Goal: Task Accomplishment & Management: Complete application form

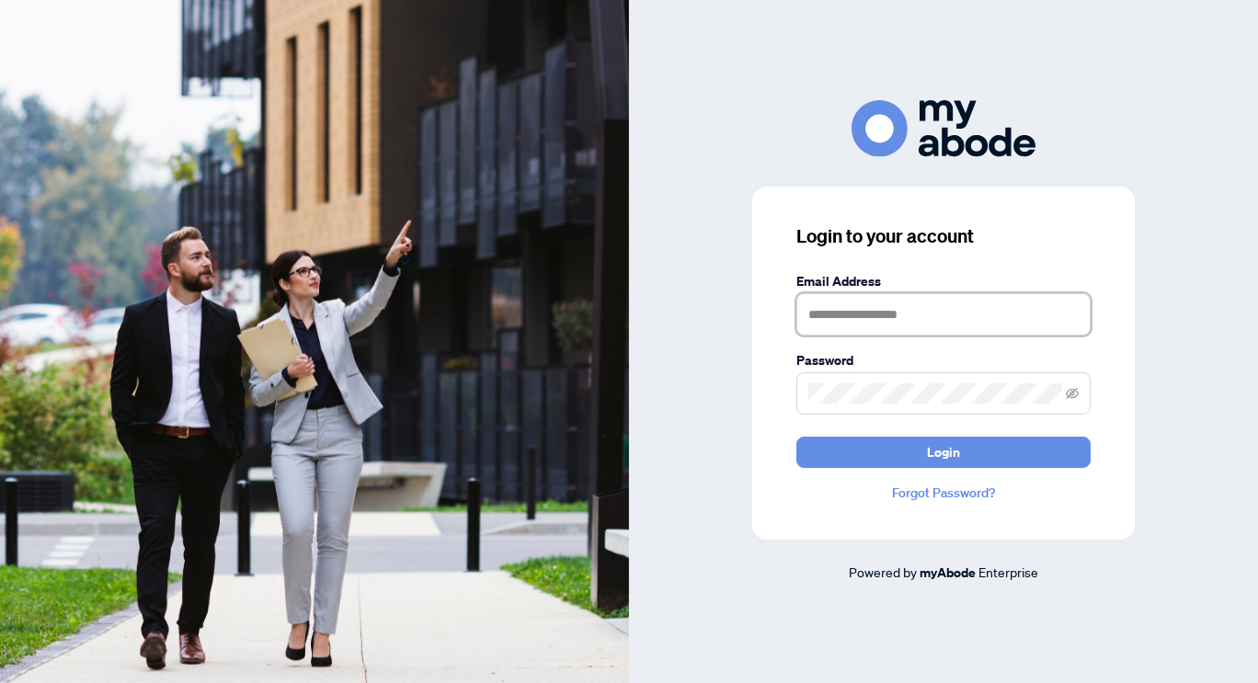
click at [857, 313] on input "text" at bounding box center [943, 314] width 294 height 42
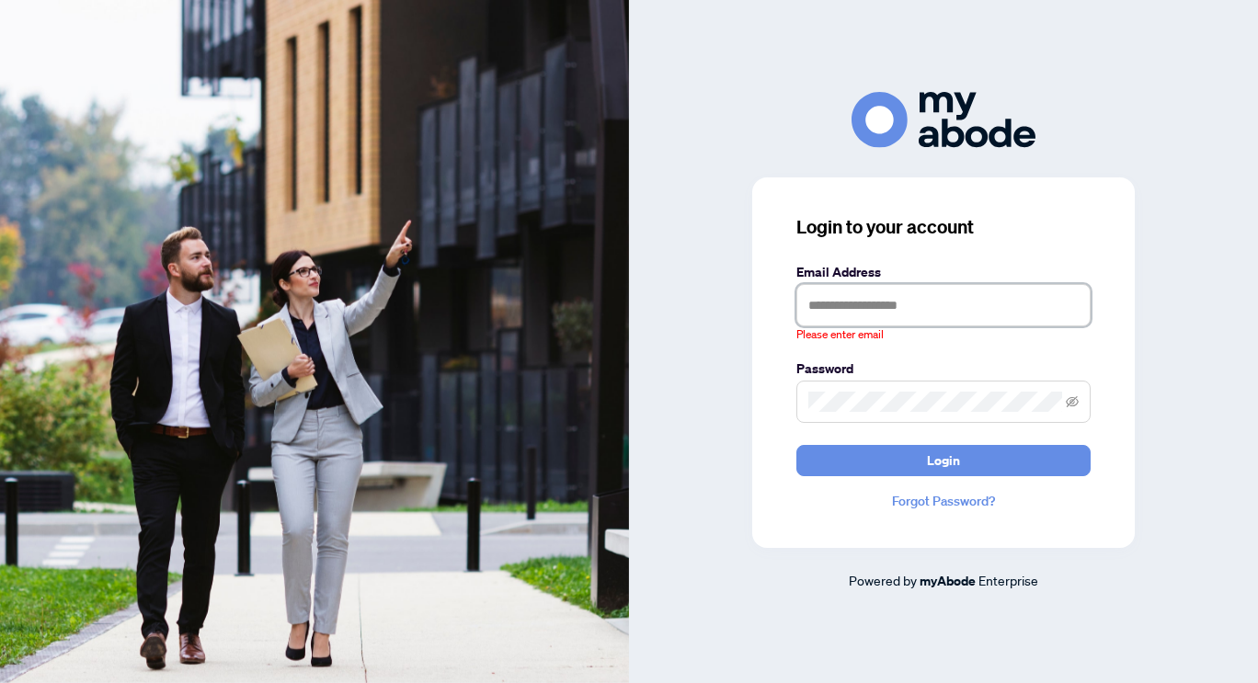
type input "**********"
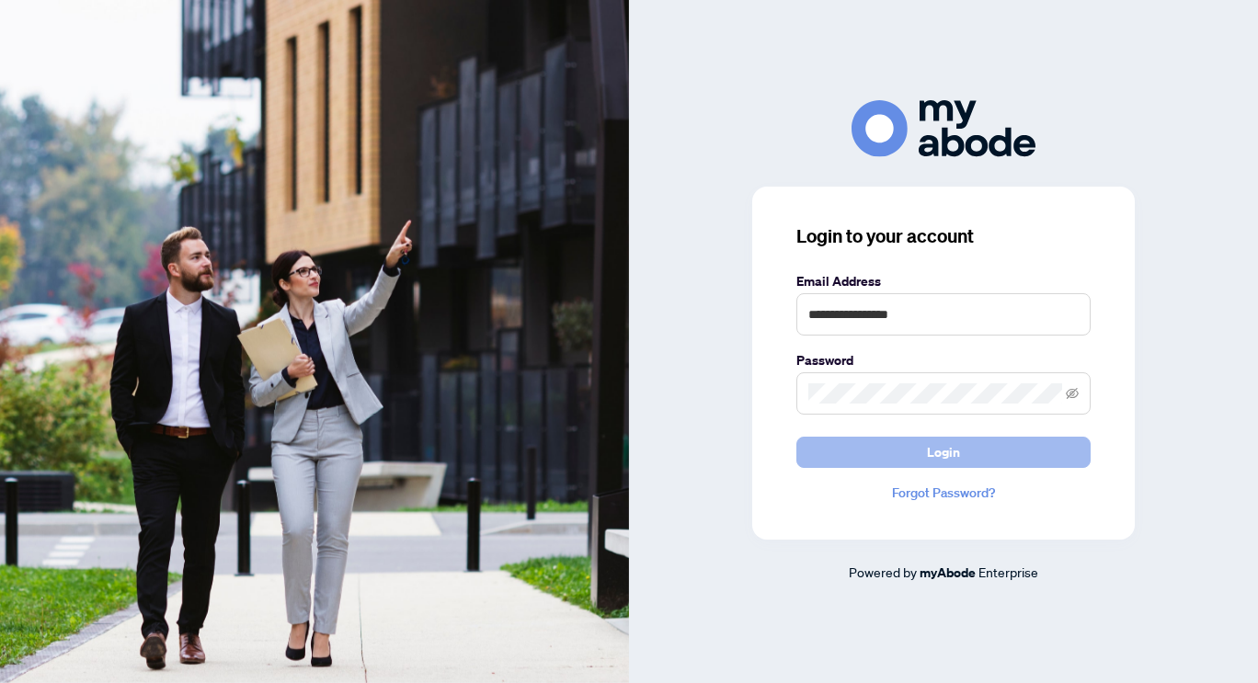
click at [930, 462] on span "Login" at bounding box center [943, 452] width 33 height 29
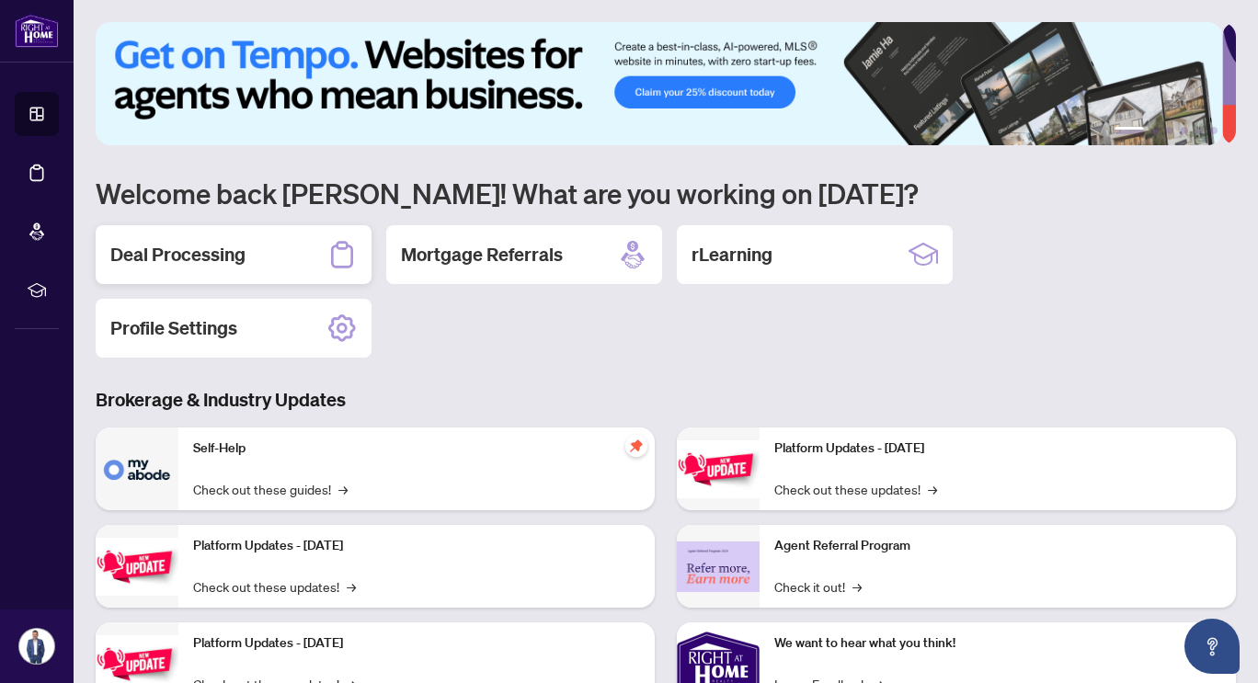
click at [154, 246] on h2 "Deal Processing" at bounding box center [177, 255] width 135 height 26
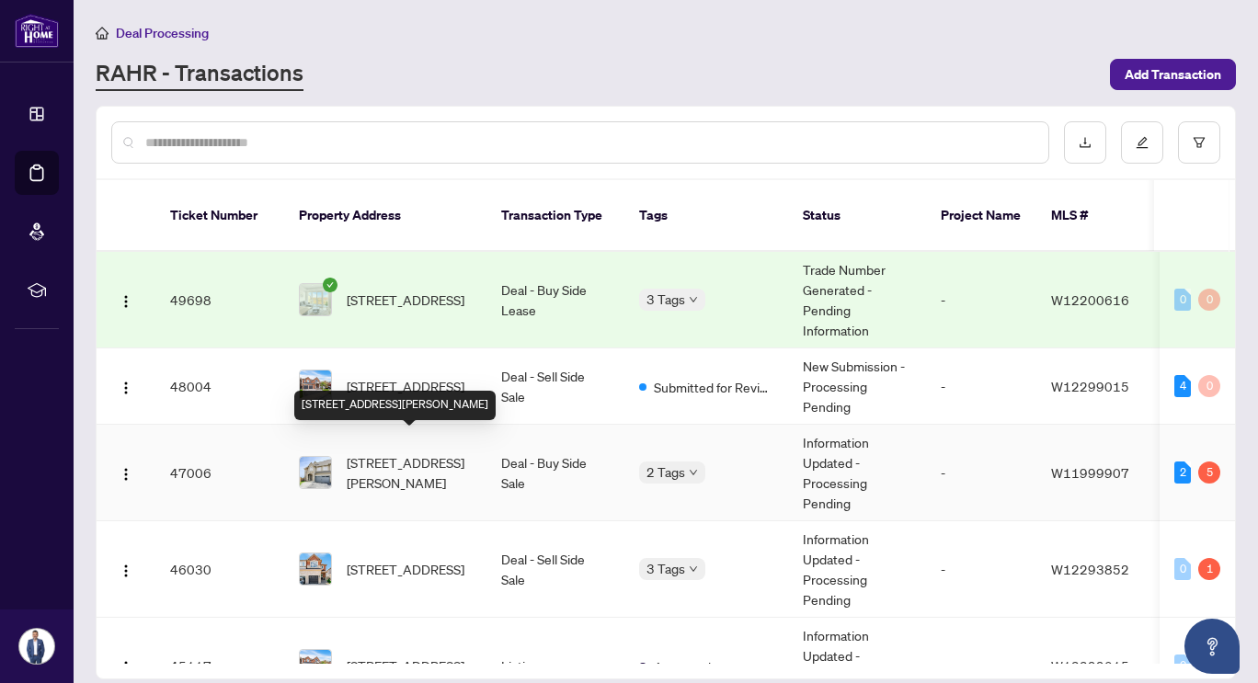
click at [434, 453] on span "[STREET_ADDRESS][PERSON_NAME]" at bounding box center [409, 472] width 125 height 40
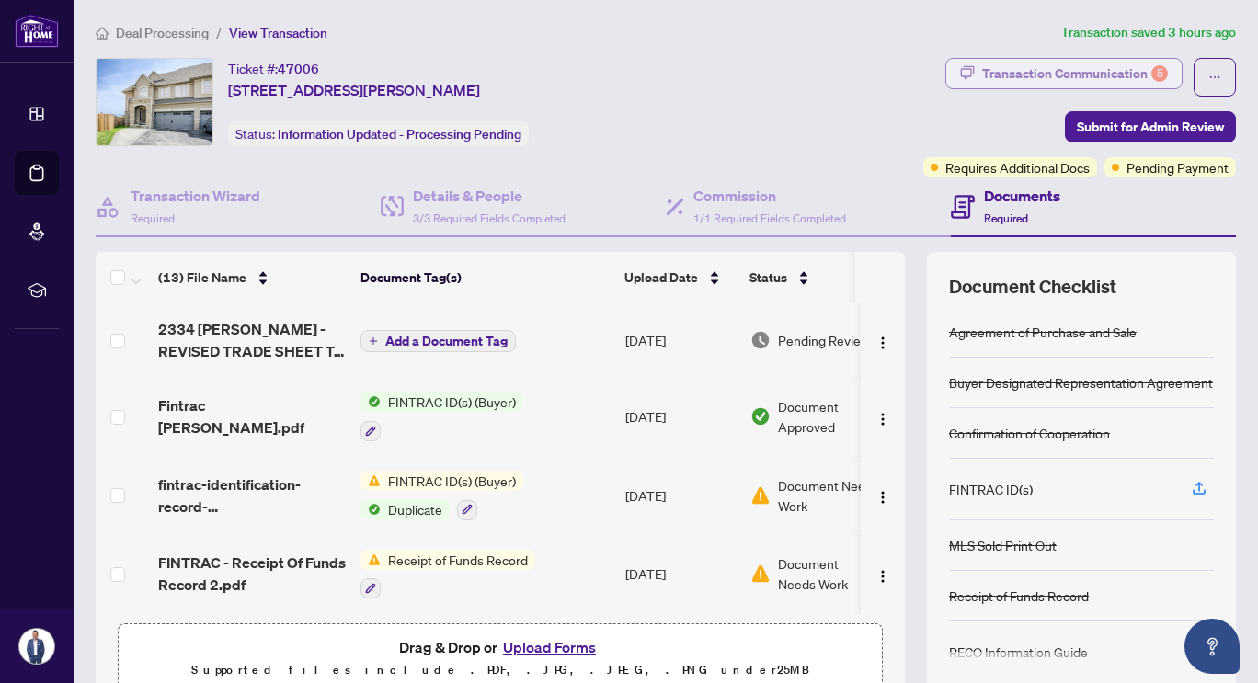
click at [982, 83] on div "Transaction Communication 5" at bounding box center [1075, 73] width 186 height 29
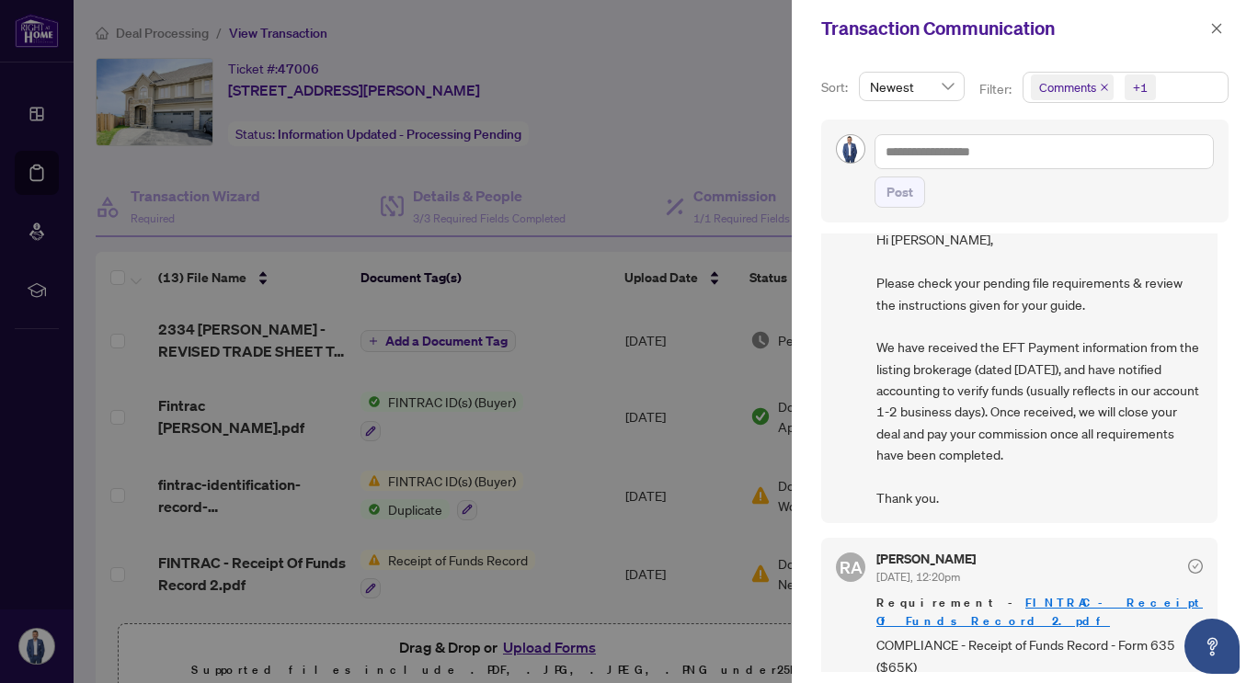
scroll to position [72, 0]
click at [1218, 28] on icon "close" at bounding box center [1217, 28] width 10 height 10
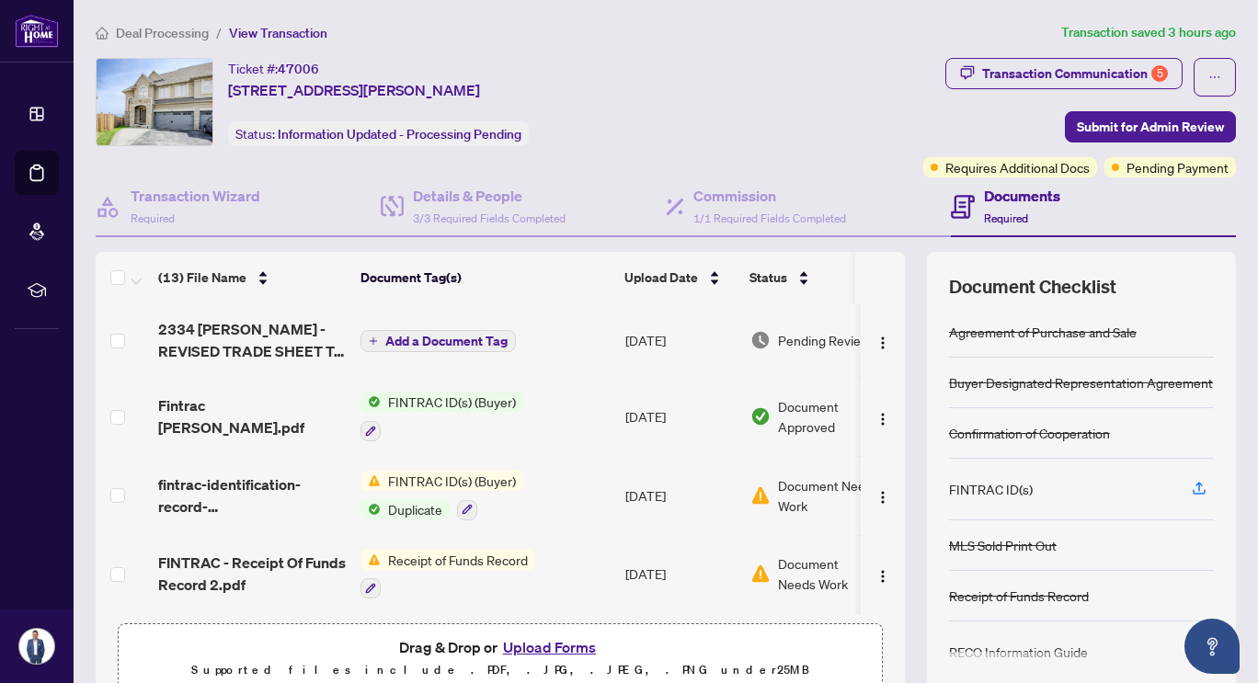
click at [787, 485] on span "Document Needs Work" at bounding box center [835, 495] width 114 height 40
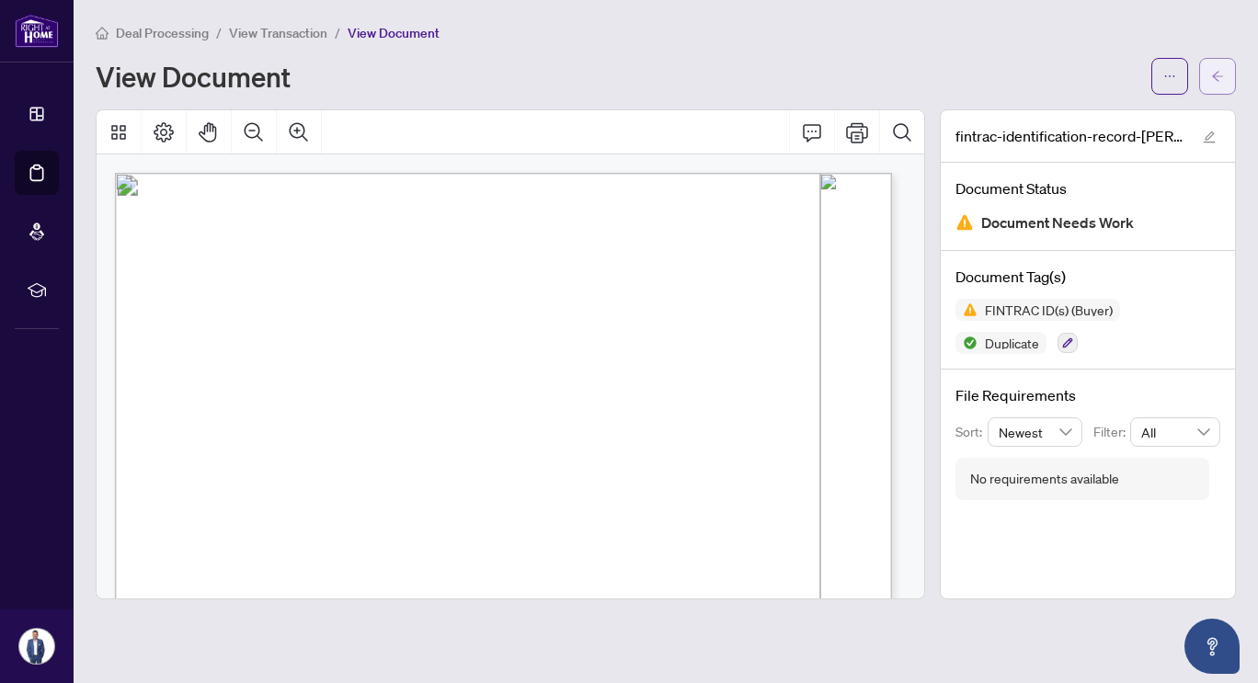
click at [1216, 74] on icon "arrow-left" at bounding box center [1217, 76] width 13 height 13
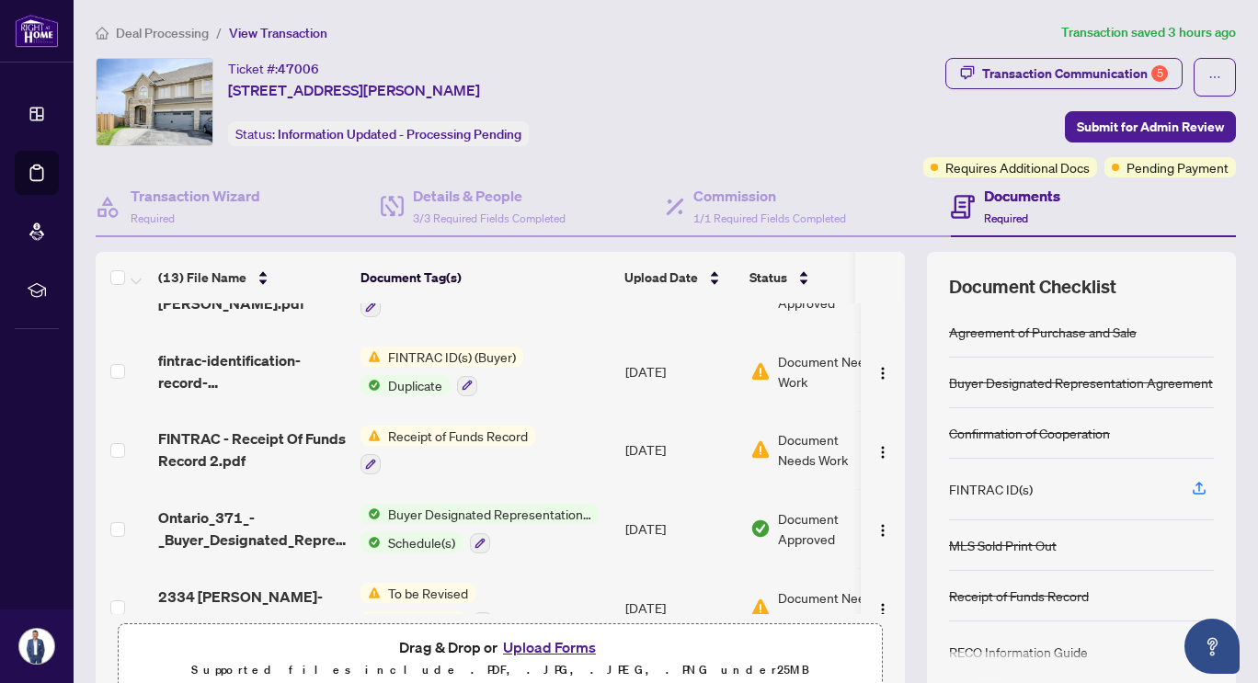
scroll to position [126, 0]
click at [805, 445] on span "Document Needs Work" at bounding box center [826, 448] width 96 height 40
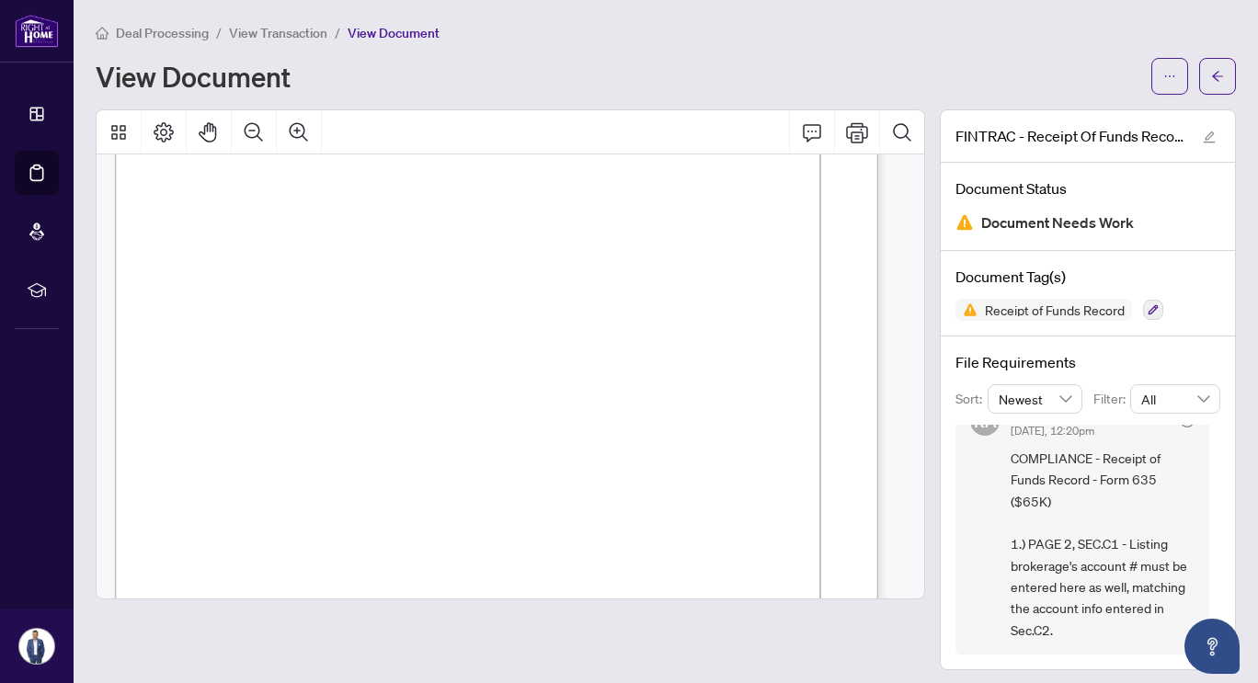
scroll to position [1016, 0]
drag, startPoint x: 610, startPoint y: 482, endPoint x: 578, endPoint y: 373, distance: 113.2
click at [405, 419] on span "100 8440" at bounding box center [411, 422] width 49 height 12
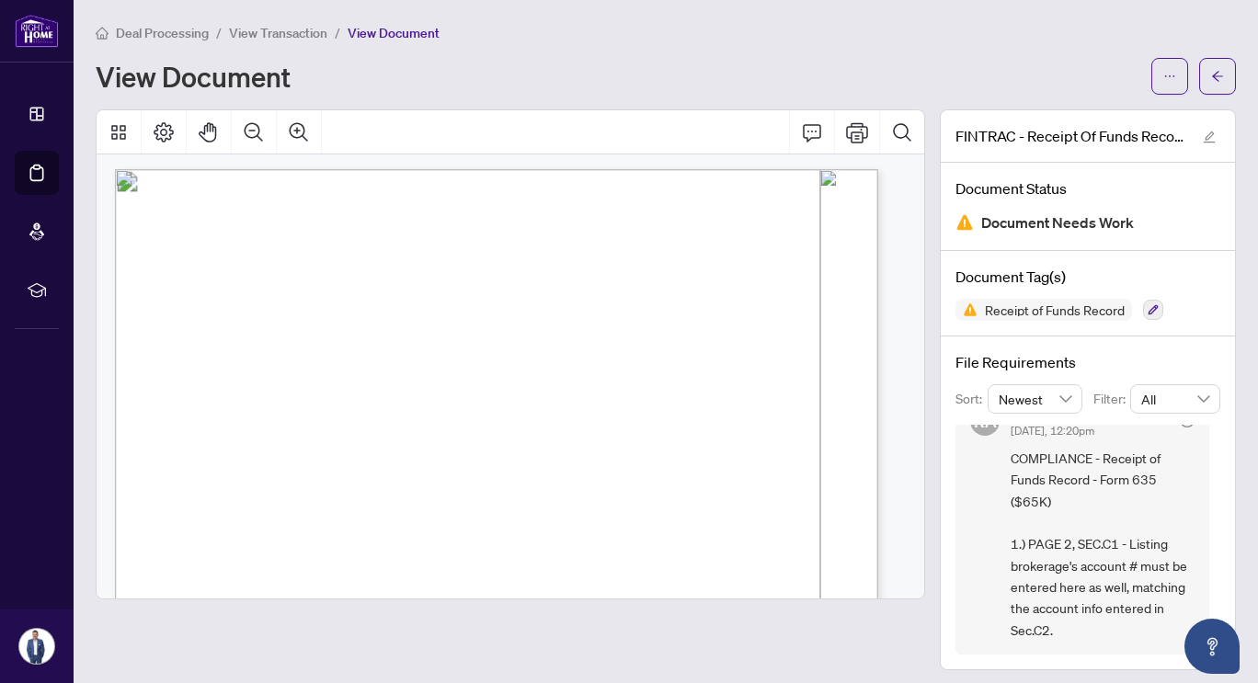
click at [405, 419] on span "100 8440" at bounding box center [411, 422] width 49 height 12
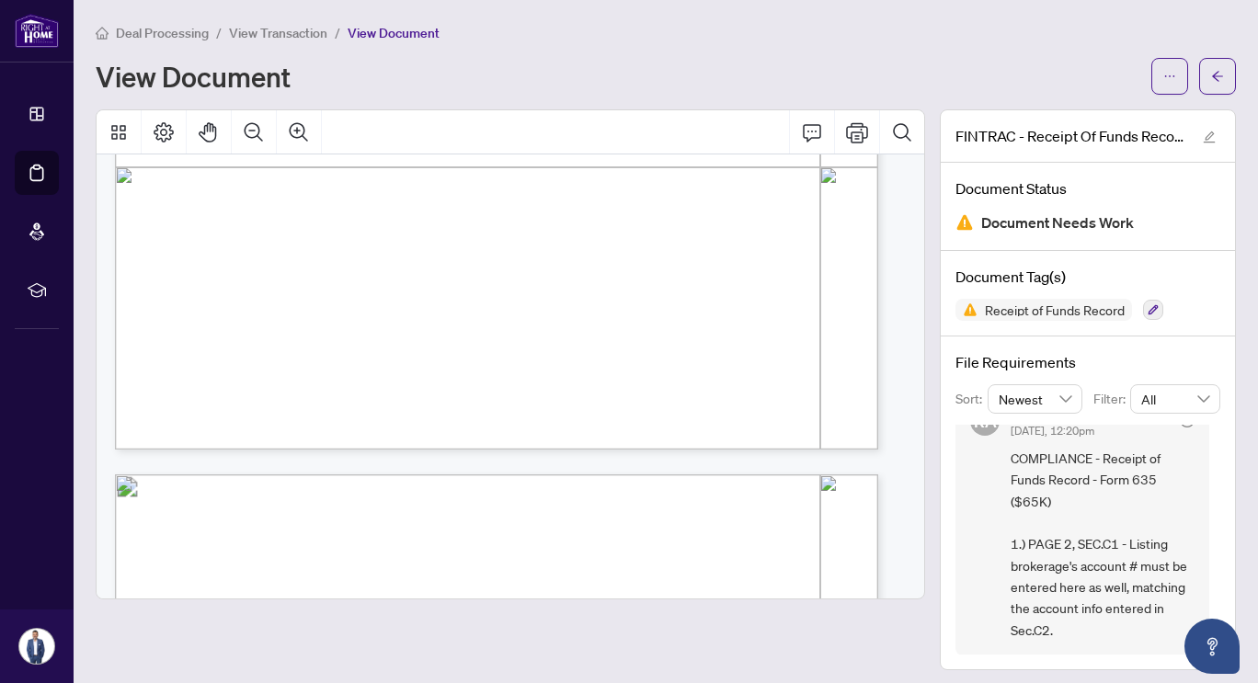
click at [613, 388] on span "Canada’s Proceeds of Crime (Money Laundering) and Terrorist Financing Regulatio…" at bounding box center [475, 390] width 322 height 10
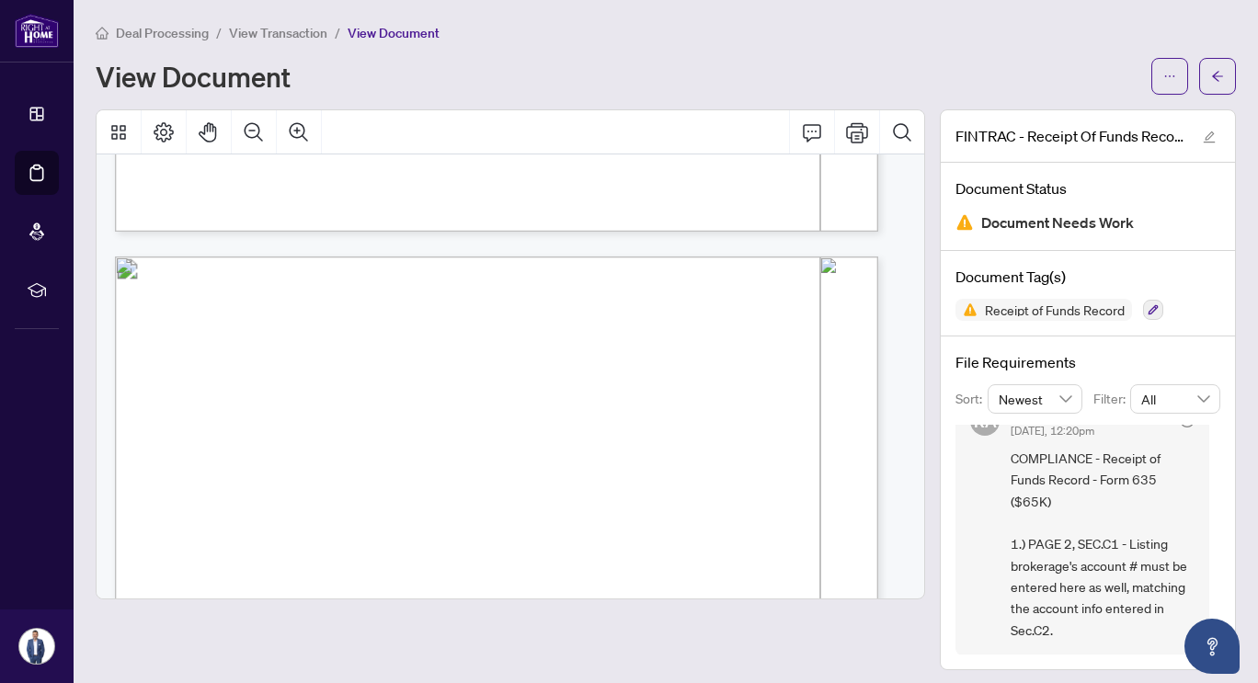
scroll to position [929, 0]
click at [423, 386] on span "transaction and that functions as an account for the Funds:" at bounding box center [288, 387] width 270 height 15
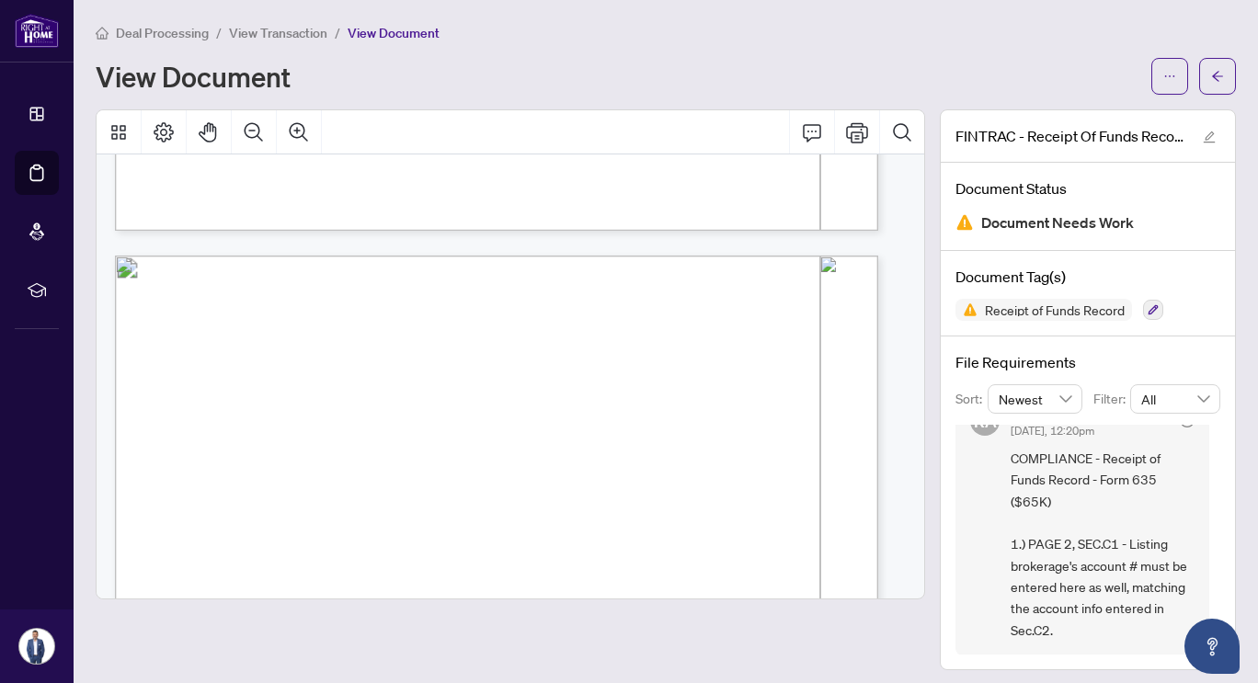
click at [423, 386] on span "transaction and that functions as an account for the Funds:" at bounding box center [288, 387] width 270 height 15
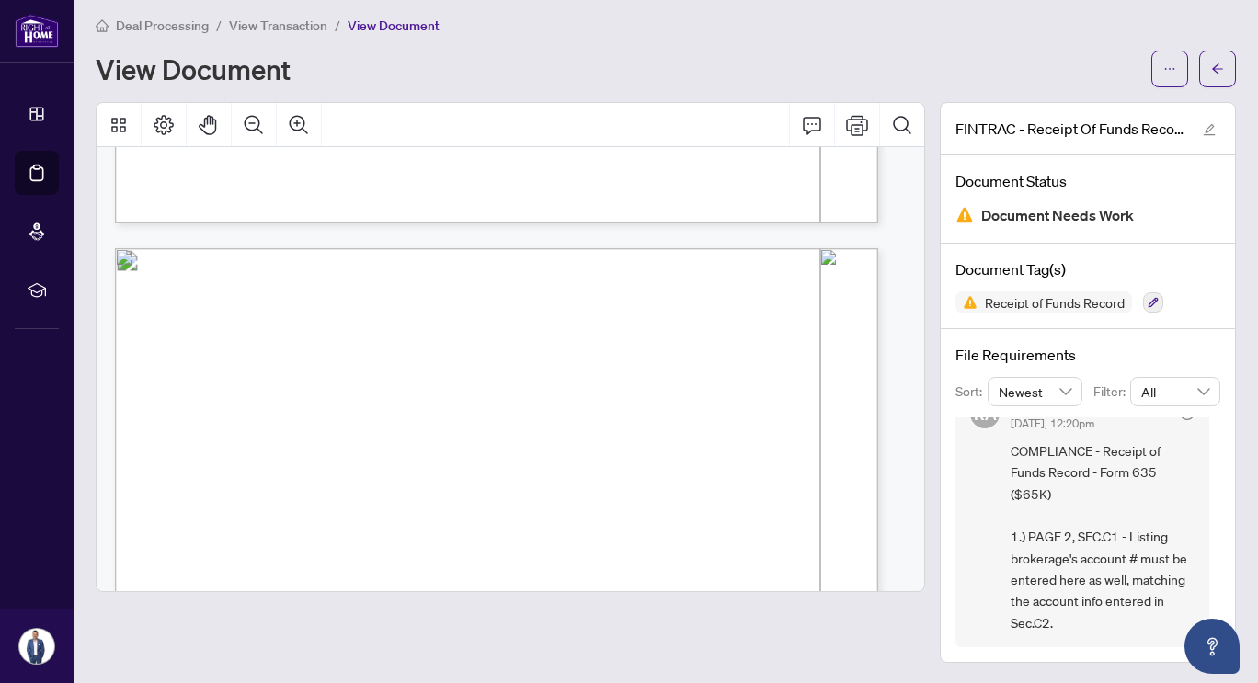
scroll to position [7, 0]
click at [1213, 69] on button "button" at bounding box center [1217, 69] width 37 height 37
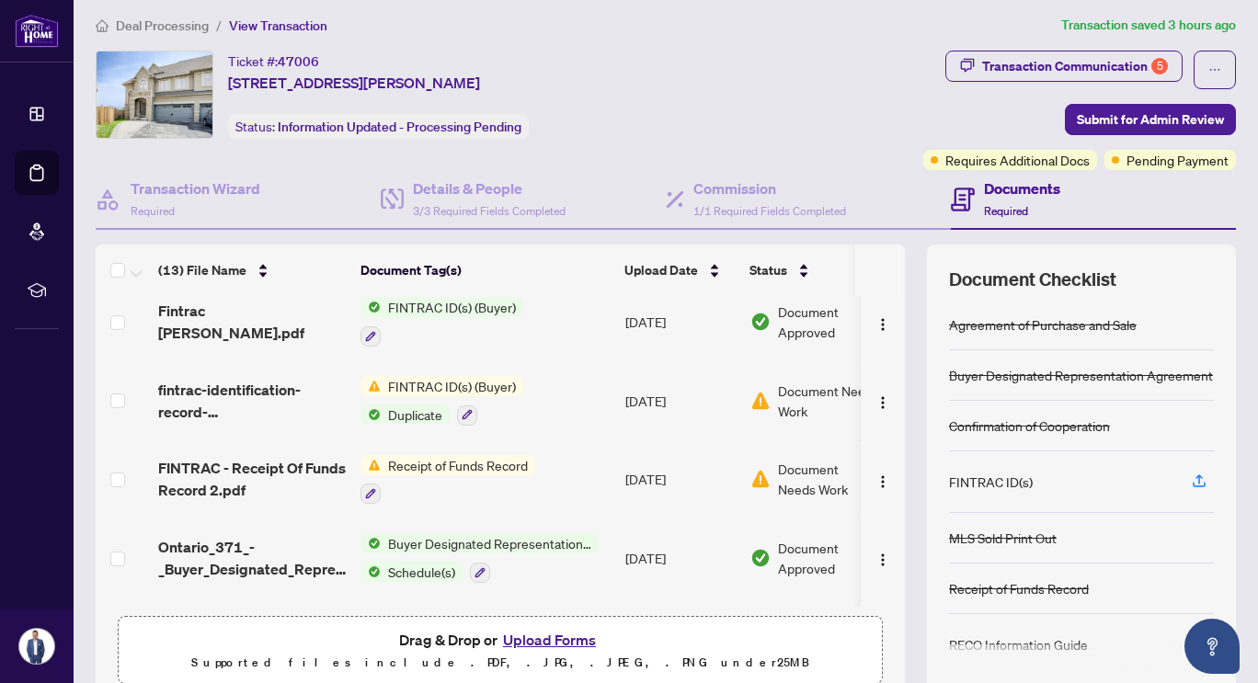
scroll to position [88, 0]
click at [875, 477] on img "button" at bounding box center [882, 480] width 15 height 15
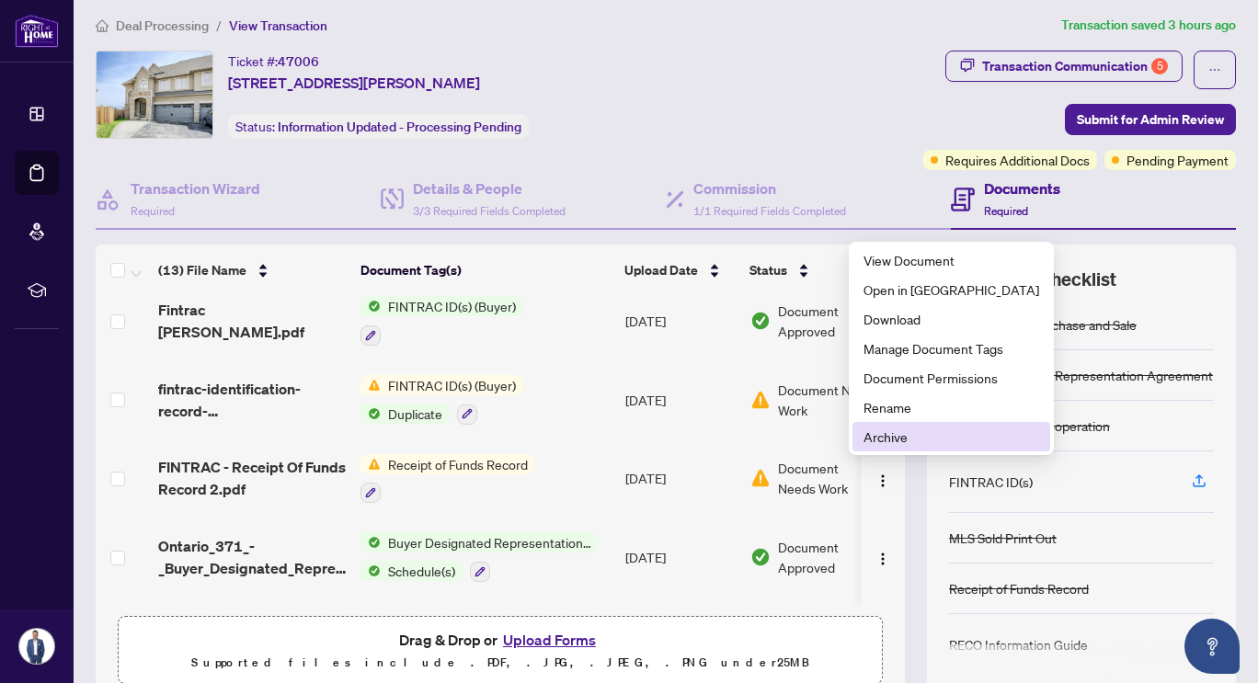
click at [890, 442] on span "Archive" at bounding box center [951, 437] width 176 height 20
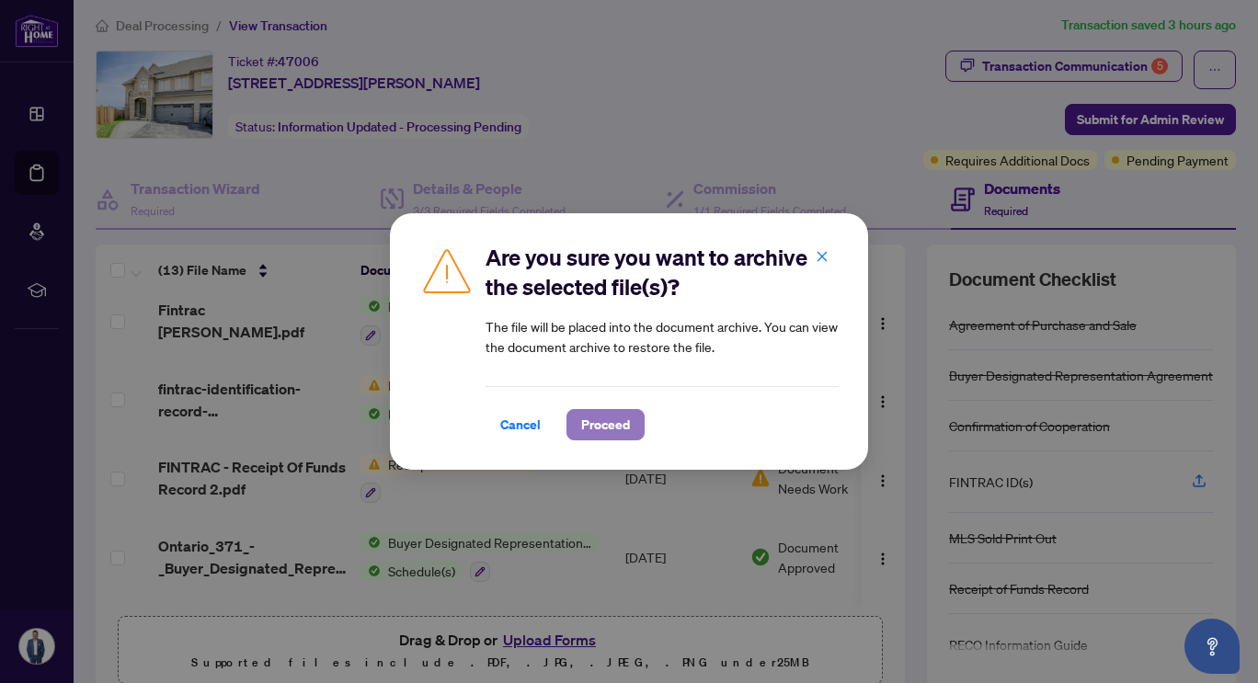
click at [616, 423] on span "Proceed" at bounding box center [605, 424] width 49 height 29
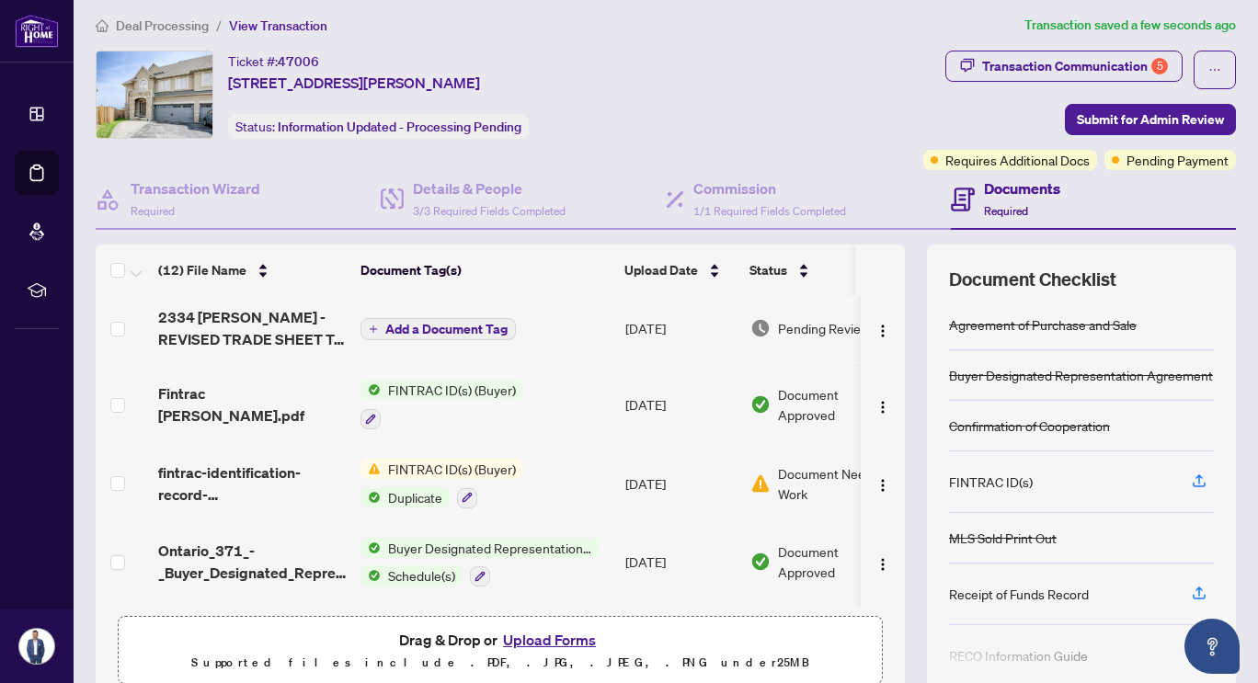
scroll to position [0, 0]
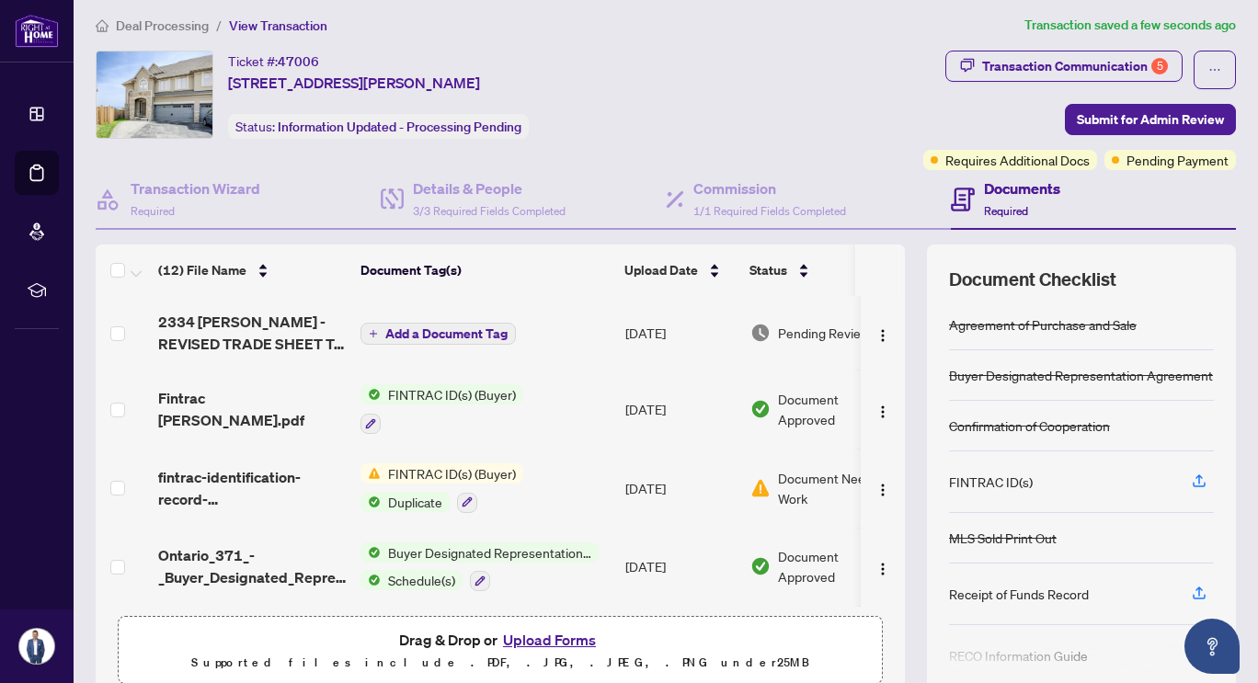
click at [543, 641] on button "Upload Forms" at bounding box center [549, 640] width 104 height 24
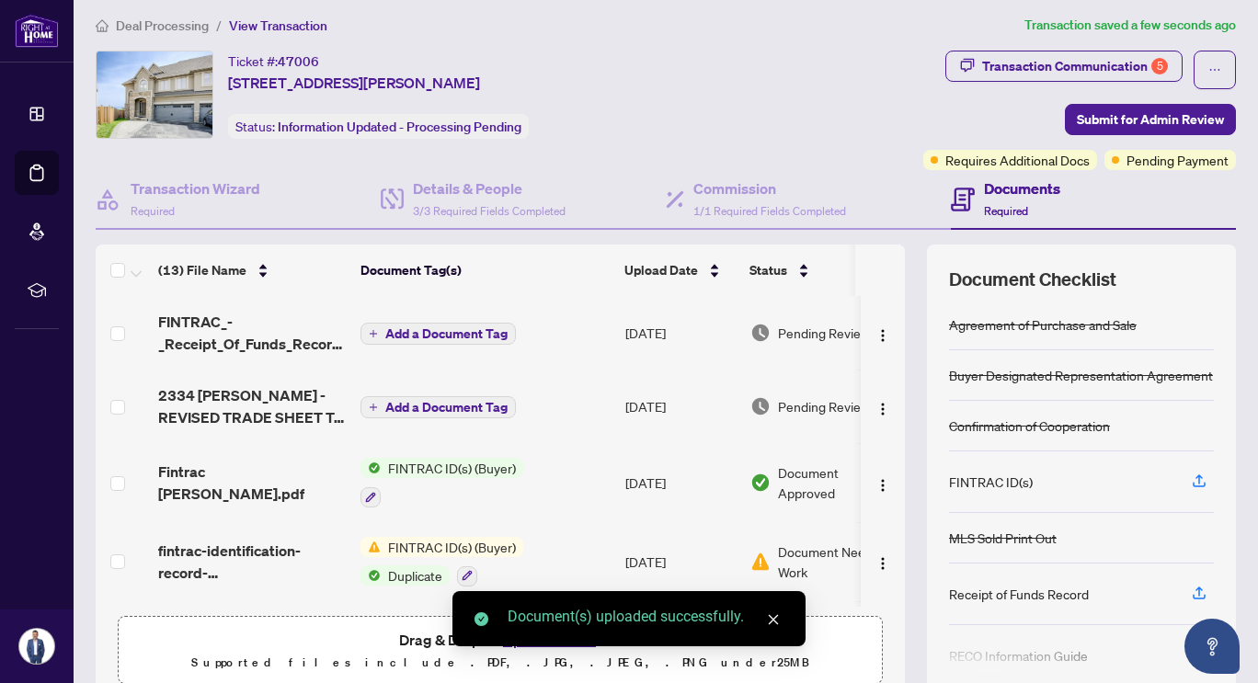
click at [799, 547] on span "Document Needs Work" at bounding box center [835, 562] width 114 height 40
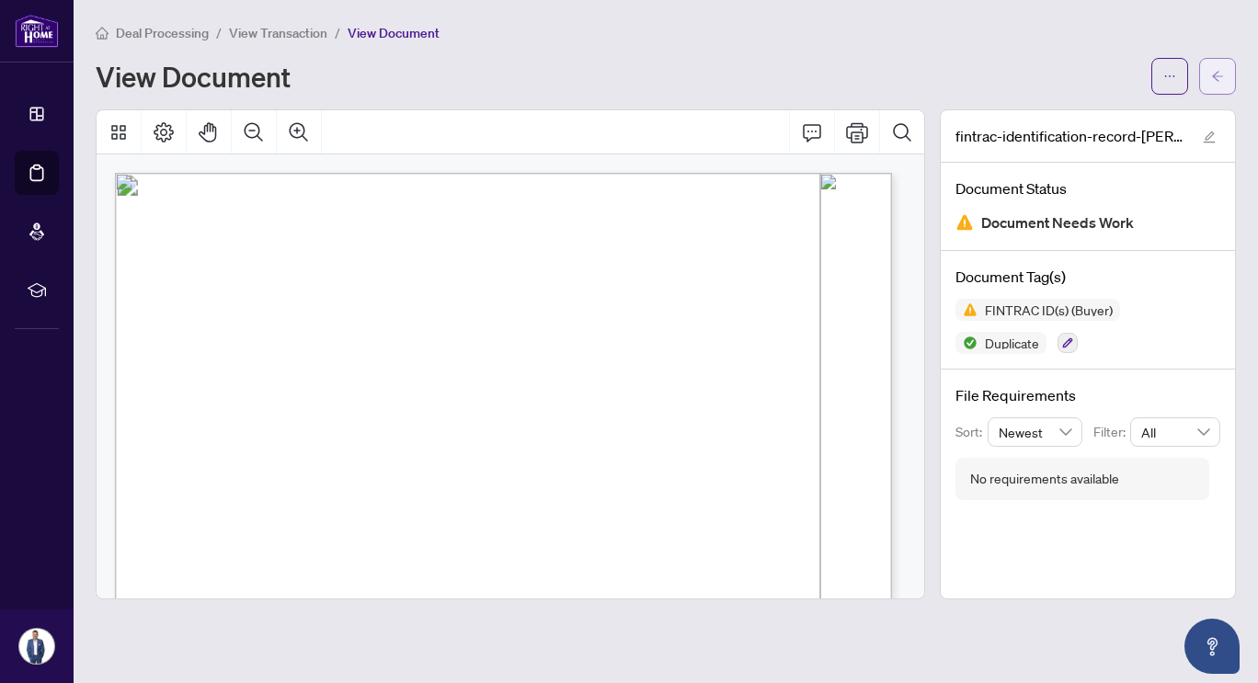
click at [1209, 74] on button "button" at bounding box center [1217, 76] width 37 height 37
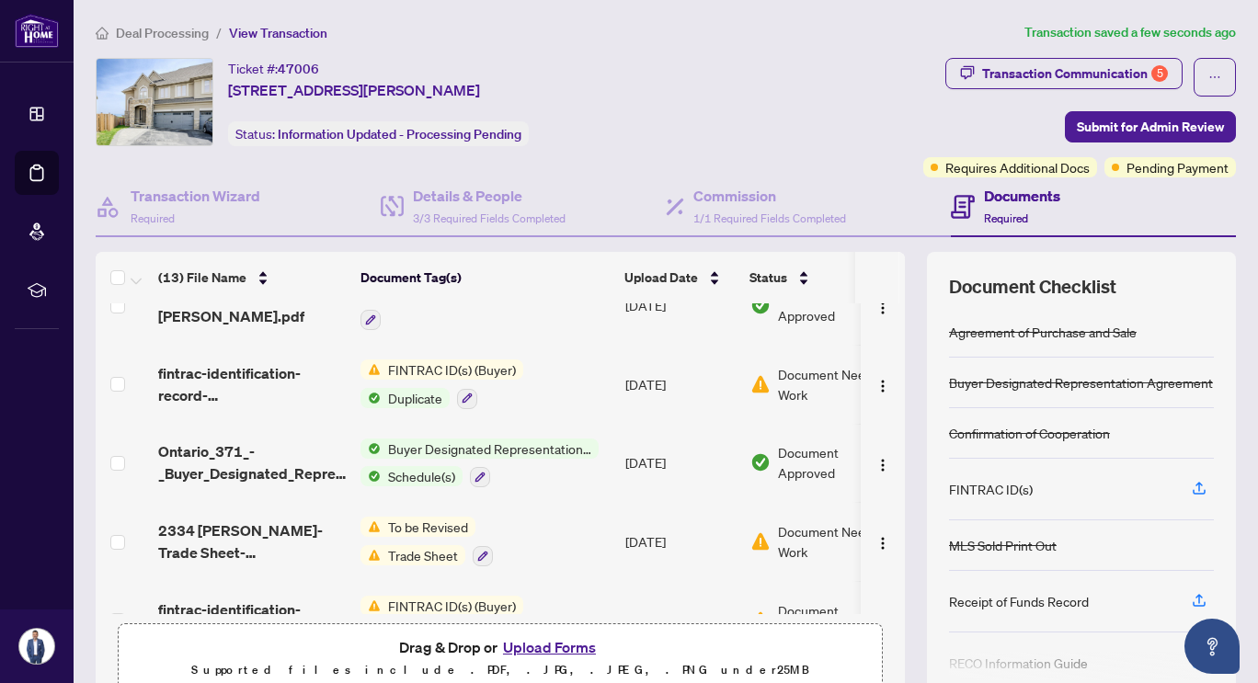
scroll to position [249, 0]
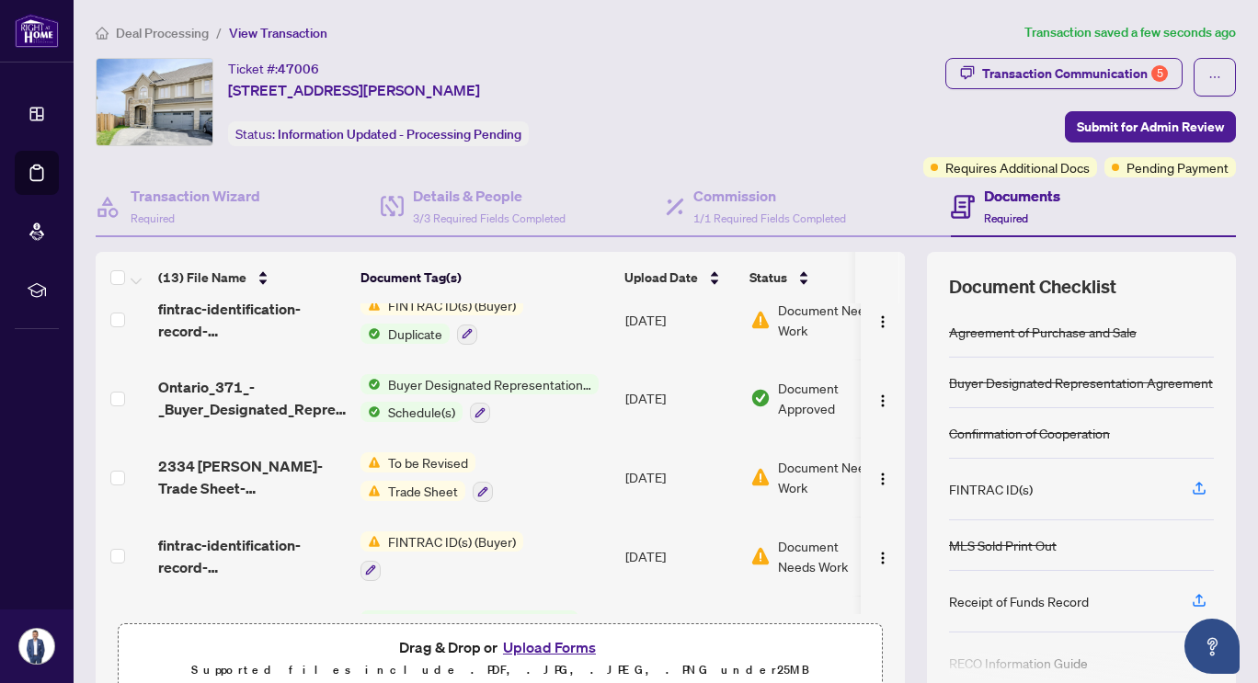
drag, startPoint x: 804, startPoint y: 467, endPoint x: 785, endPoint y: 480, distance: 23.2
click at [785, 480] on span "Document Needs Work" at bounding box center [835, 477] width 114 height 40
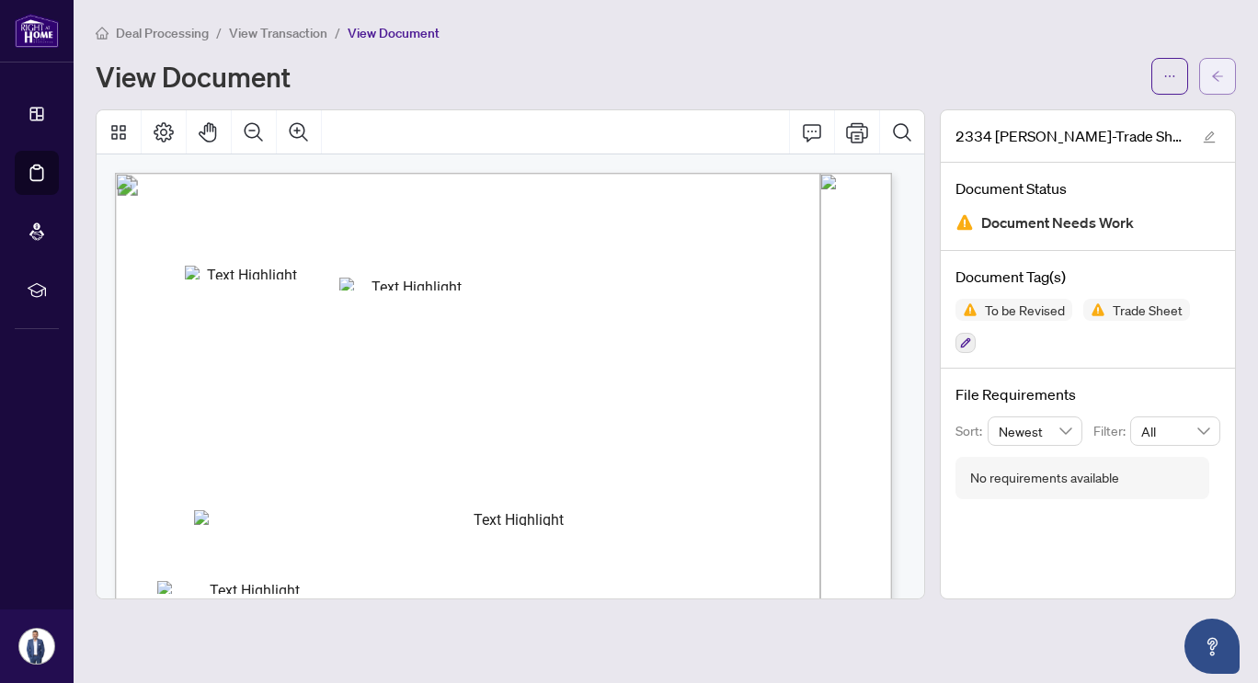
click at [1216, 73] on icon "arrow-left" at bounding box center [1217, 76] width 13 height 13
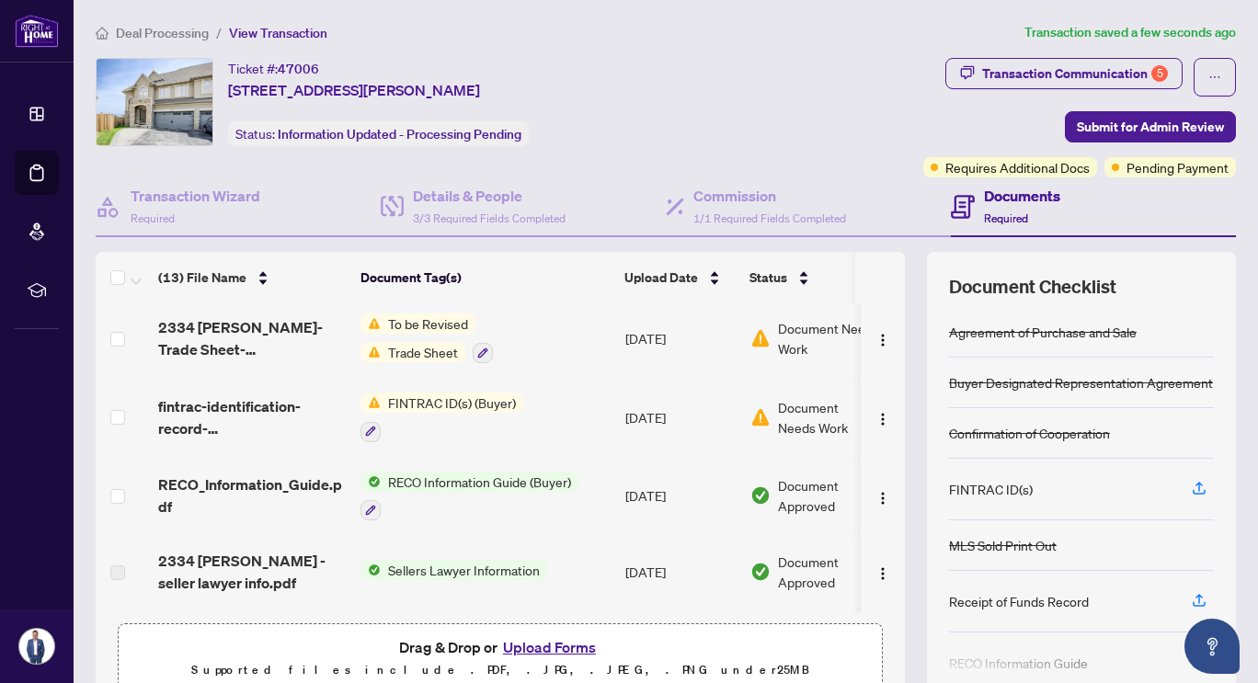
scroll to position [387, 0]
click at [801, 418] on span "Document Needs Work" at bounding box center [826, 418] width 96 height 40
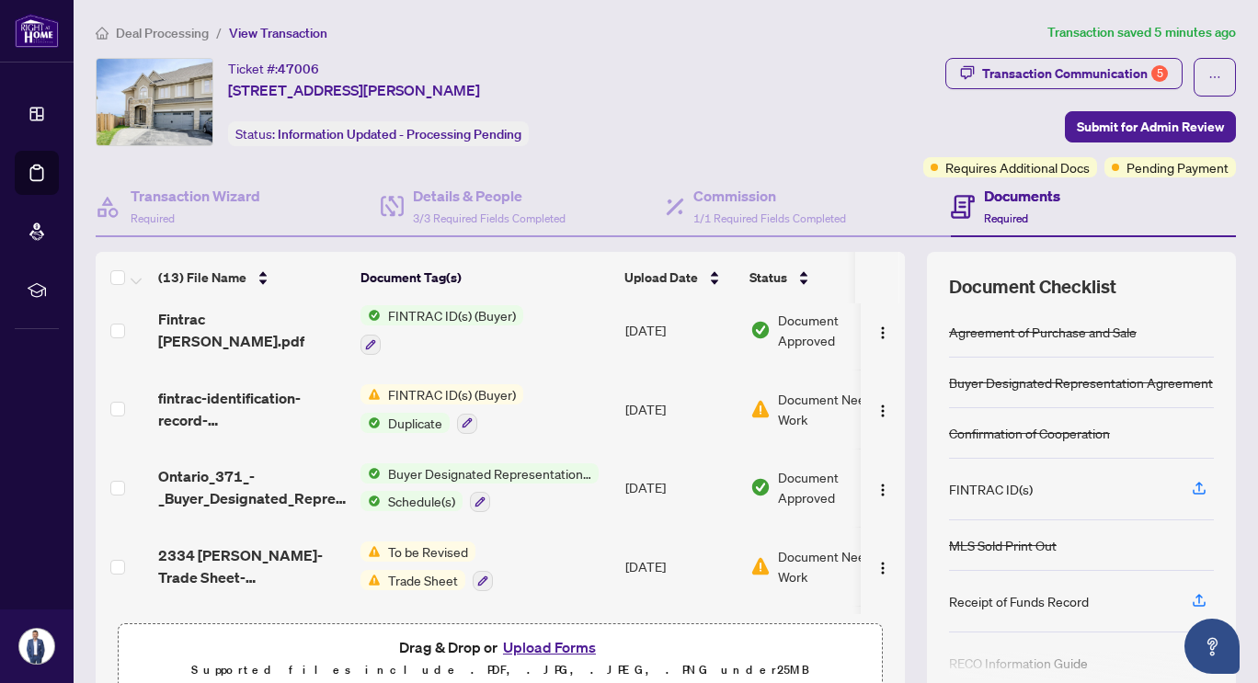
scroll to position [161, 0]
click at [875, 406] on img "button" at bounding box center [882, 410] width 15 height 15
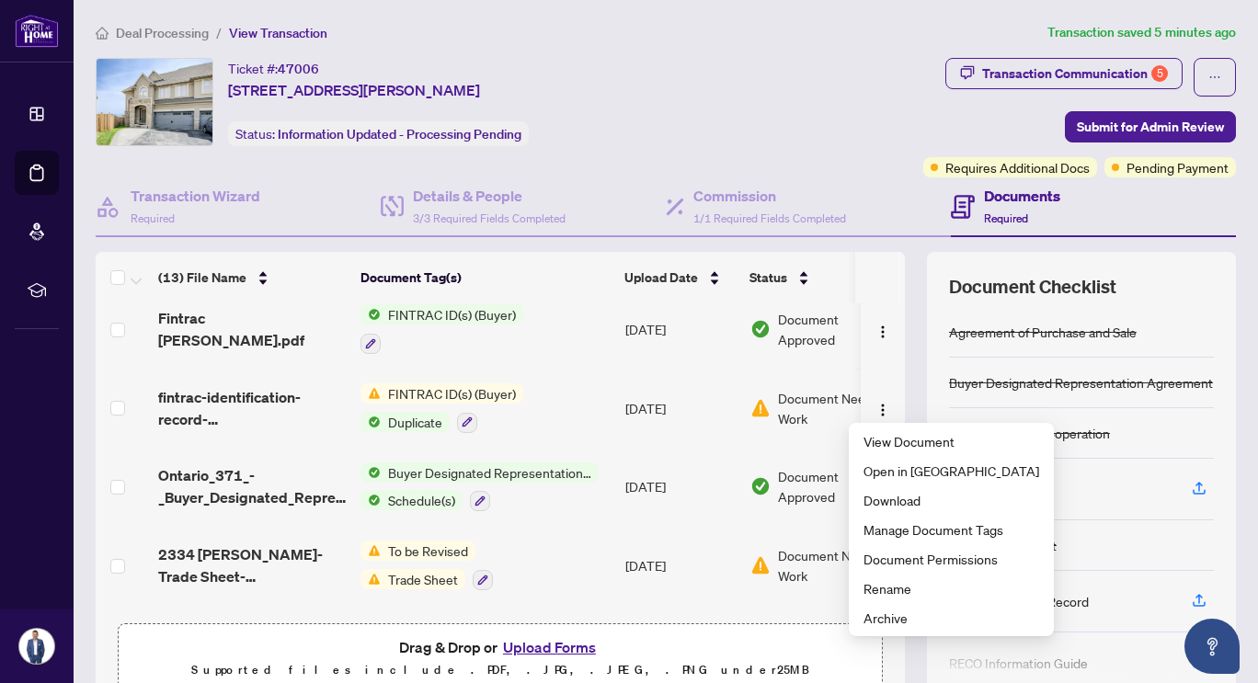
click at [780, 393] on span "Document Needs Work" at bounding box center [835, 408] width 114 height 40
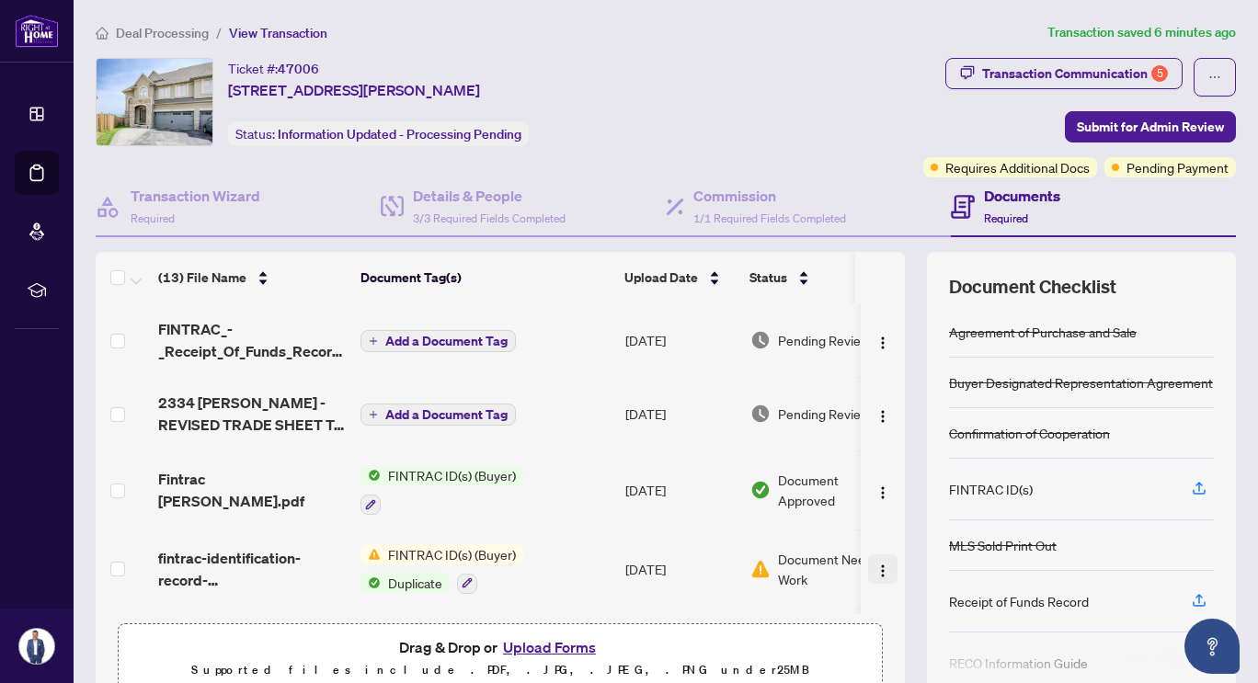
click at [875, 568] on img "button" at bounding box center [882, 571] width 15 height 15
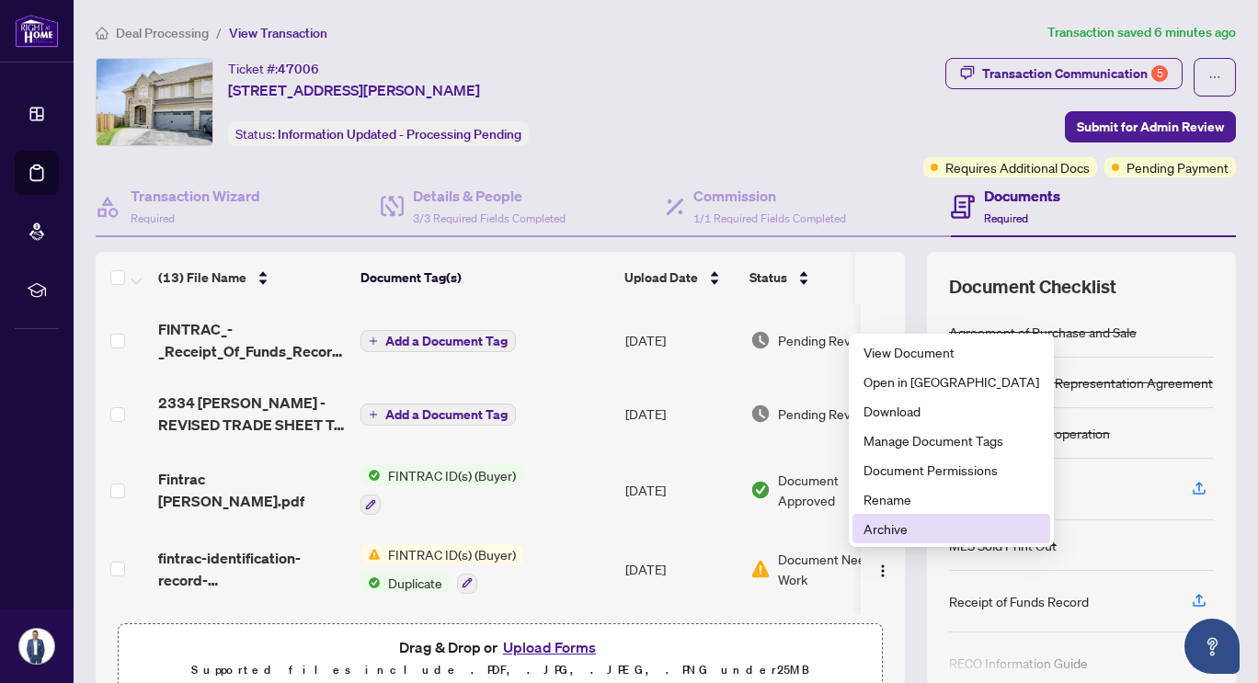
click at [884, 530] on span "Archive" at bounding box center [951, 529] width 176 height 20
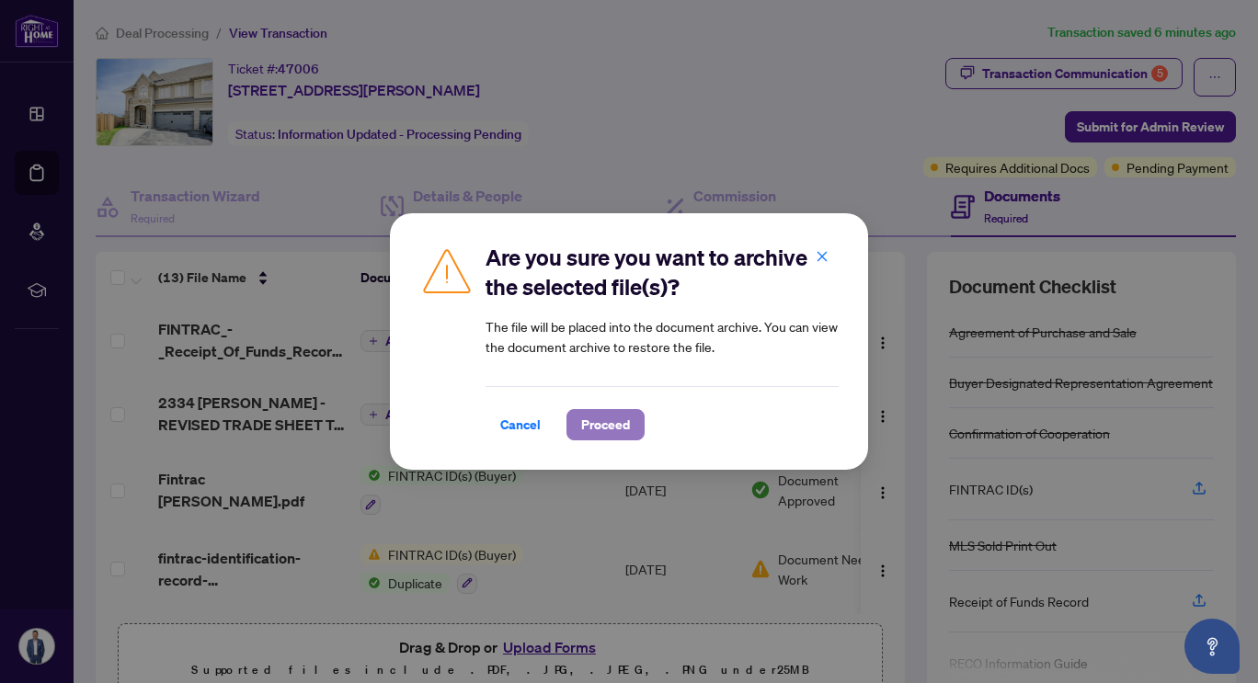
click at [621, 416] on span "Proceed" at bounding box center [605, 424] width 49 height 29
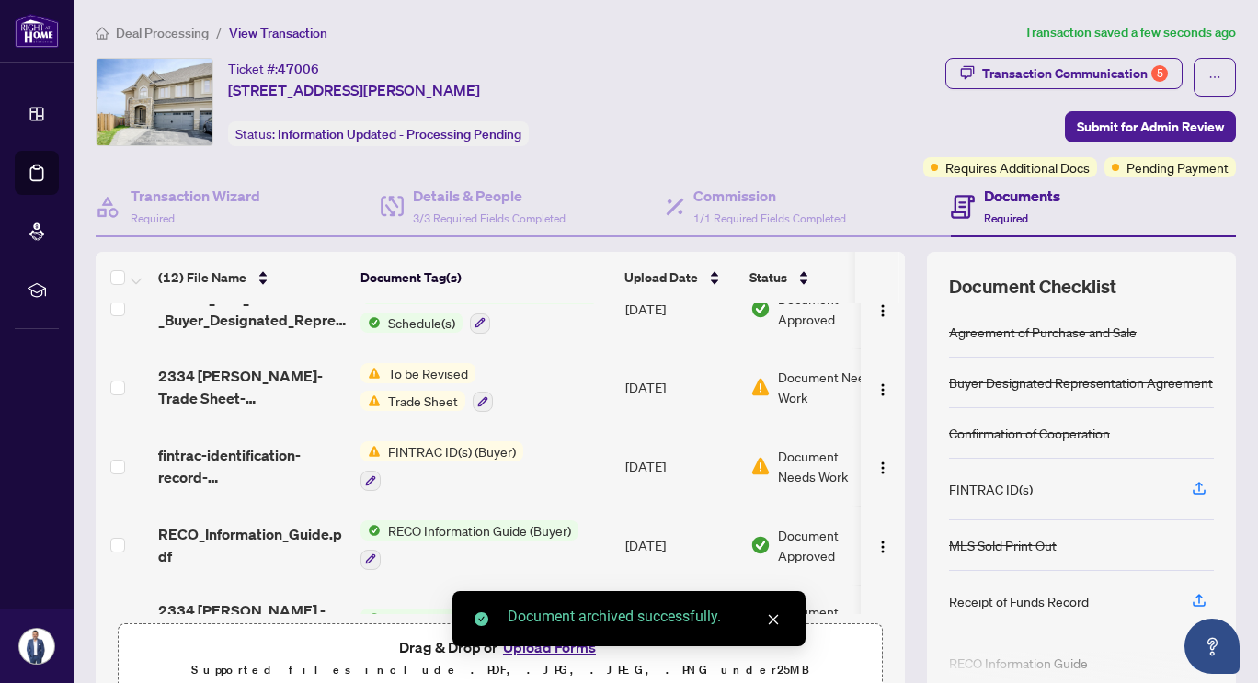
scroll to position [262, 0]
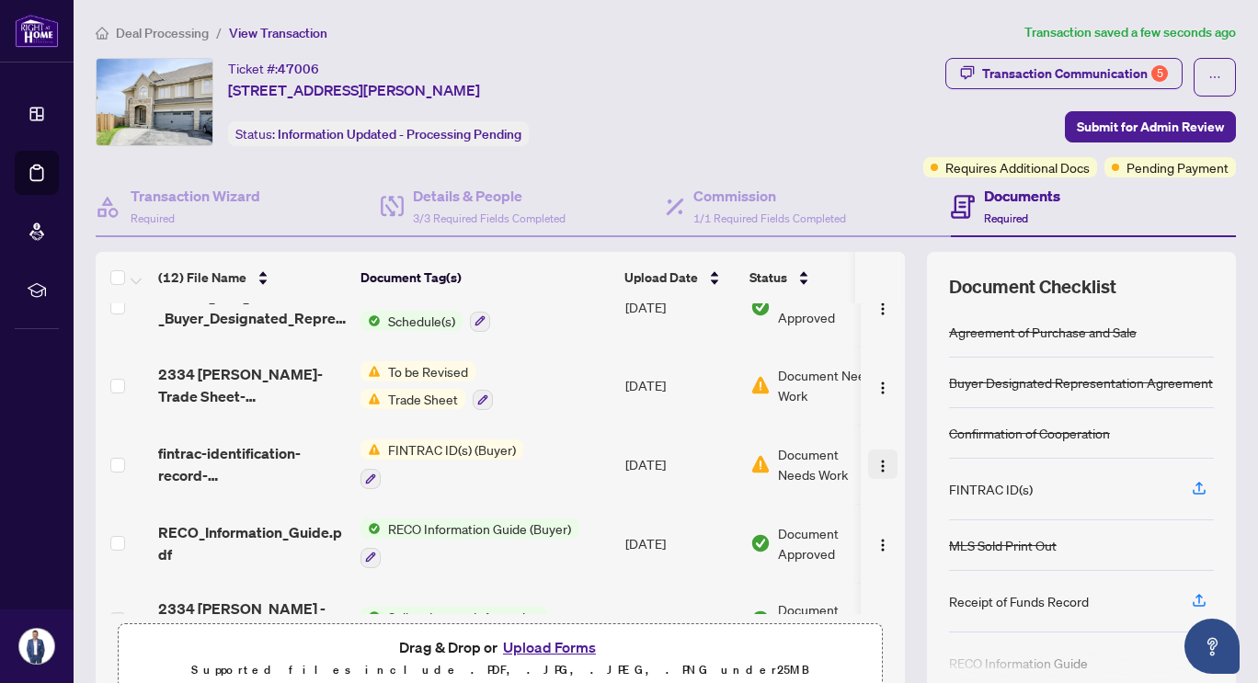
click at [871, 465] on button "button" at bounding box center [882, 464] width 29 height 29
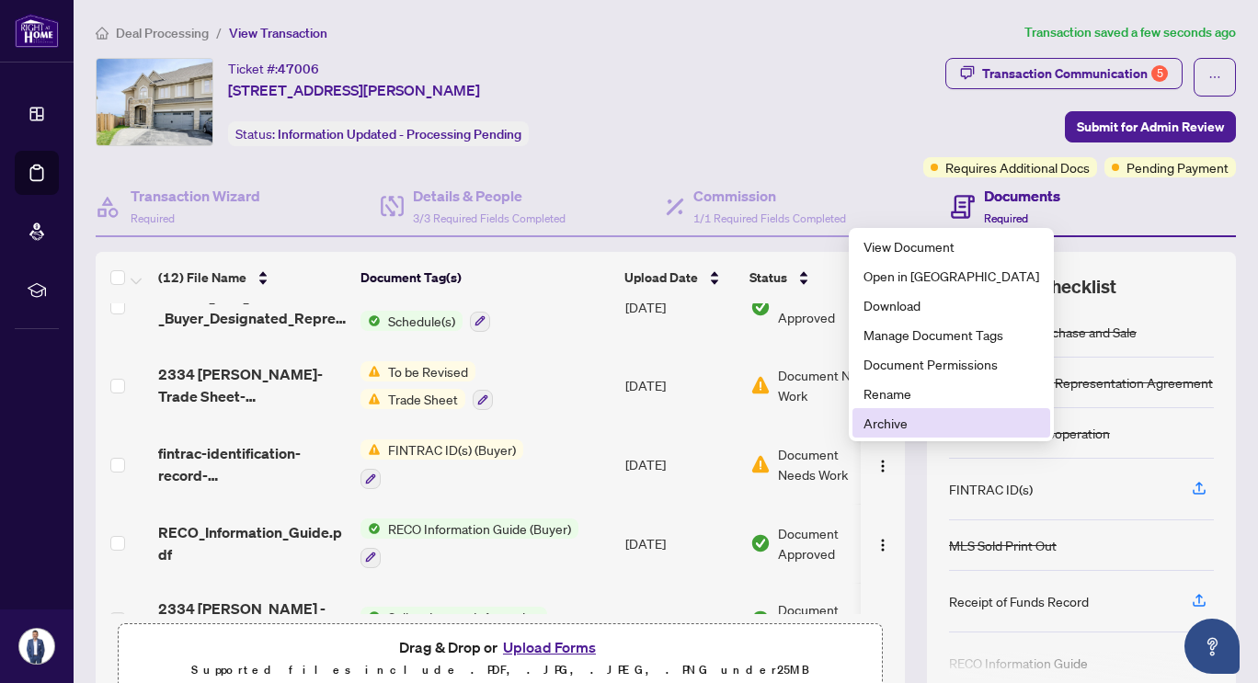
click at [889, 419] on span "Archive" at bounding box center [951, 423] width 176 height 20
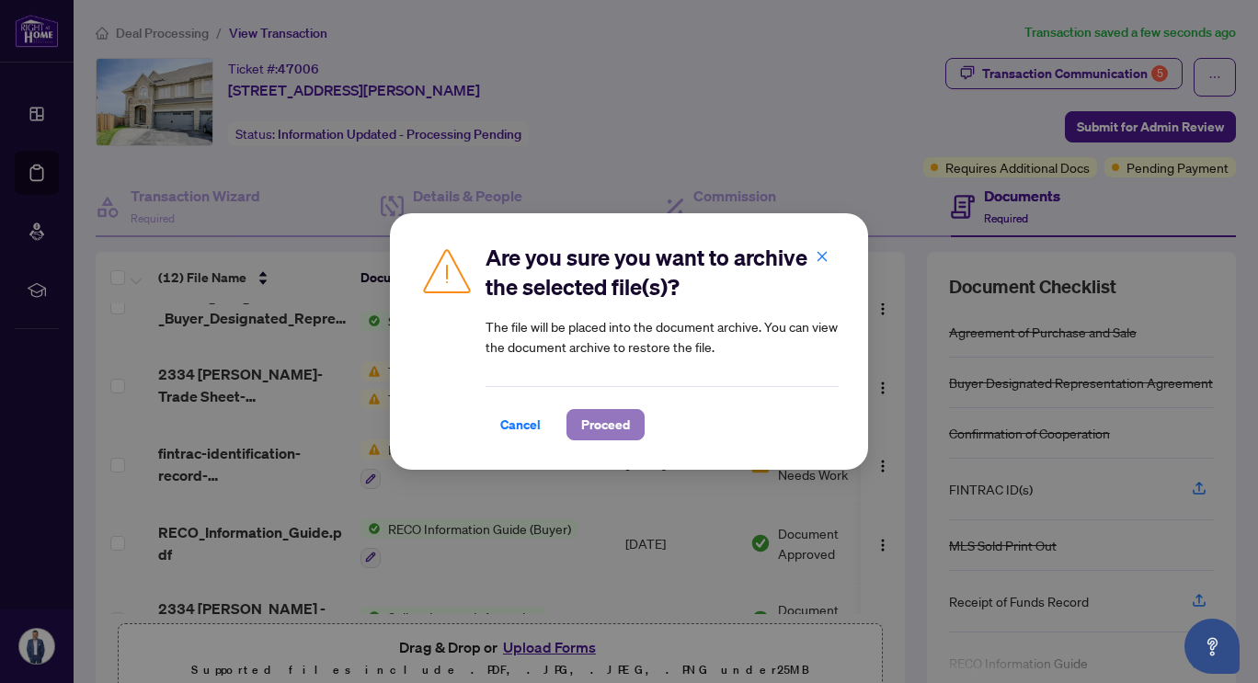
click at [601, 428] on span "Proceed" at bounding box center [605, 424] width 49 height 29
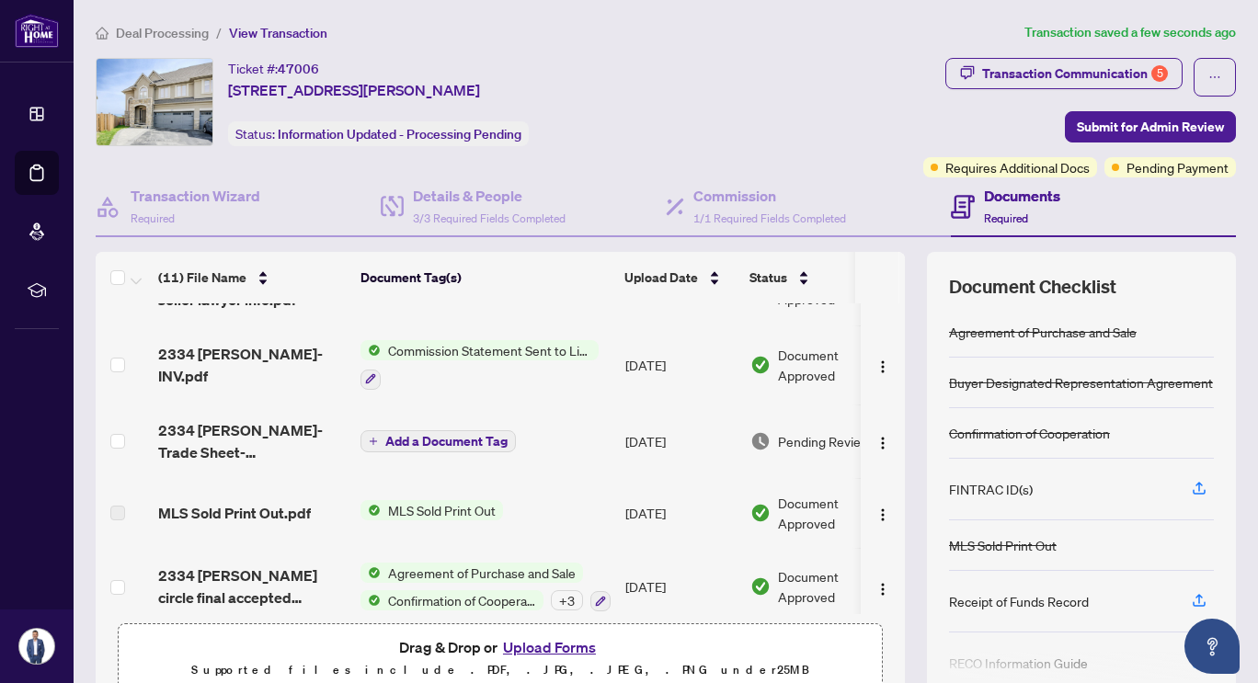
scroll to position [527, 0]
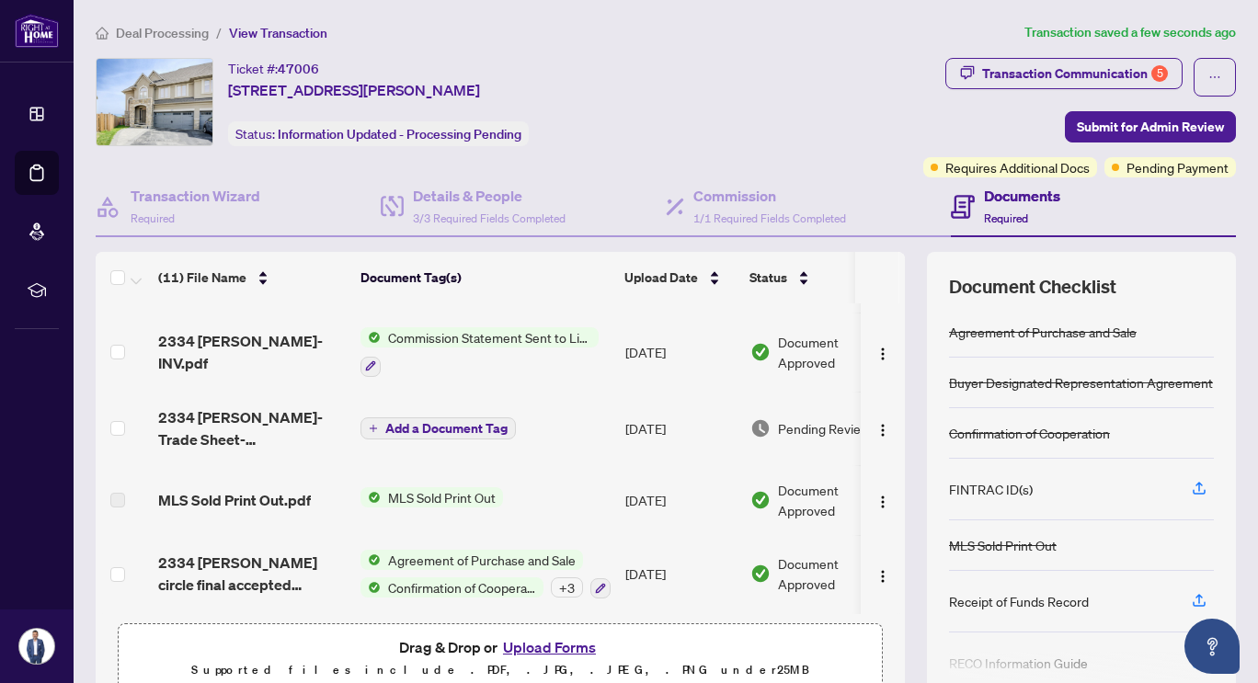
click at [544, 643] on button "Upload Forms" at bounding box center [549, 647] width 104 height 24
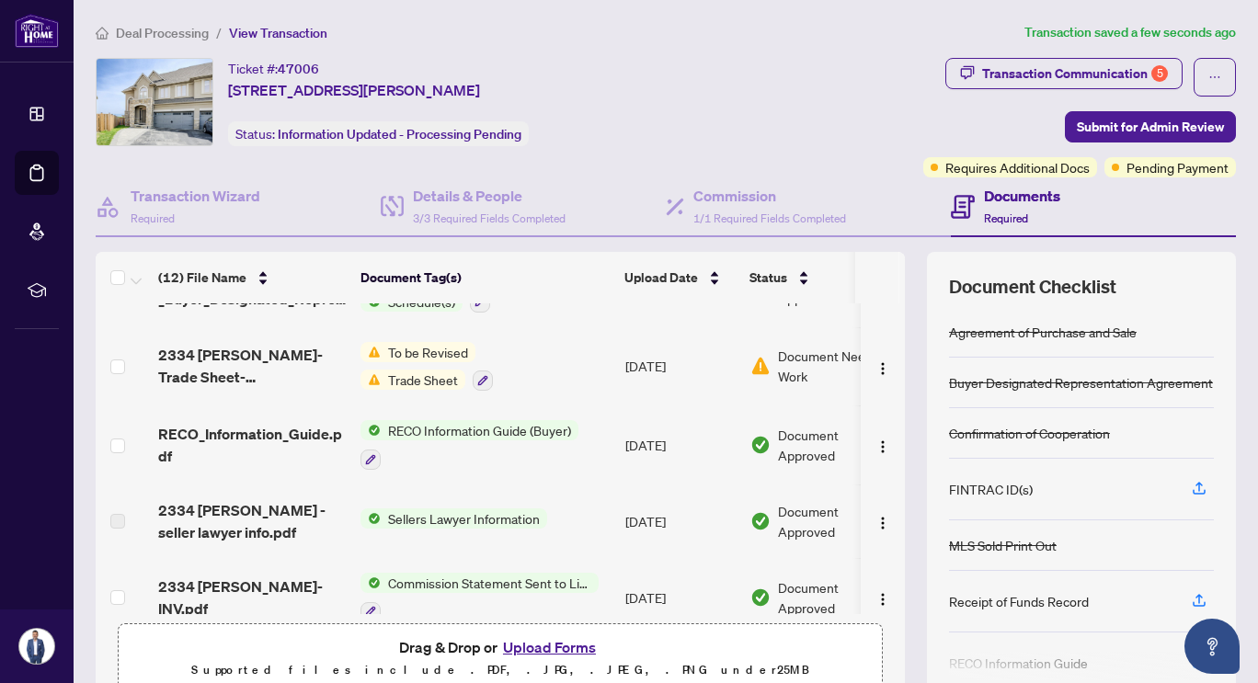
scroll to position [291, 0]
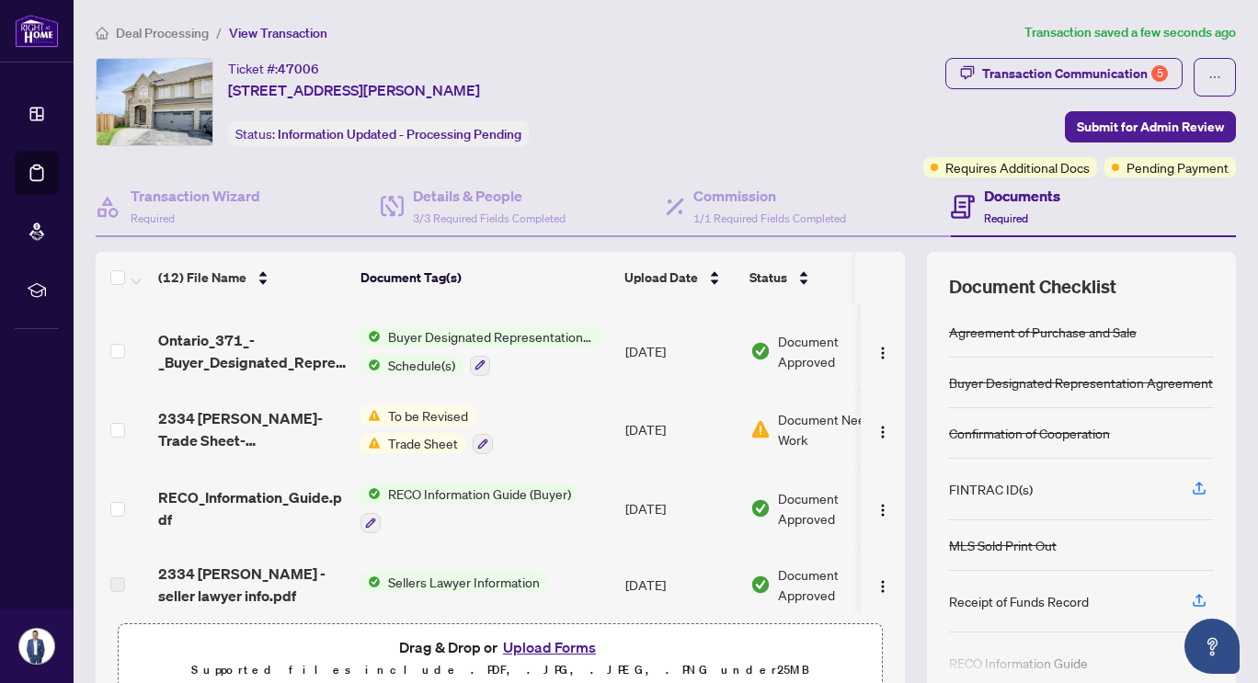
click at [788, 420] on span "Document Needs Work" at bounding box center [835, 429] width 114 height 40
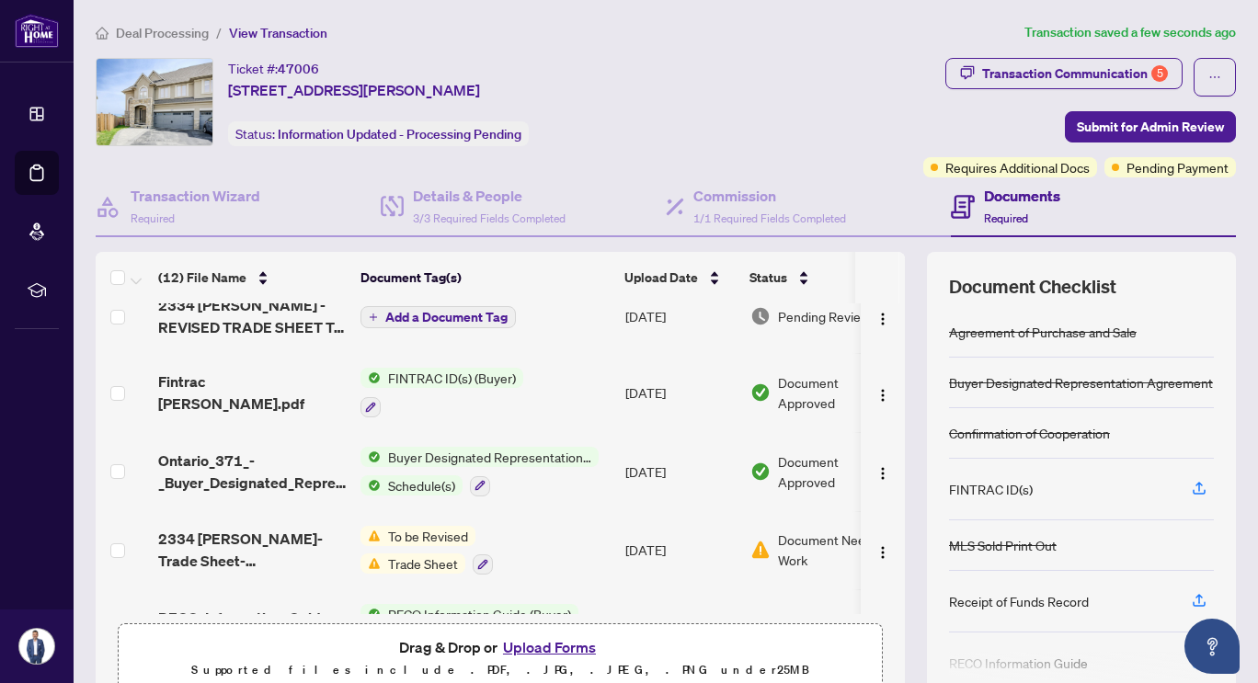
scroll to position [172, 0]
click at [265, 394] on span "Fintrac Diana Jaloul.pdf" at bounding box center [252, 392] width 188 height 44
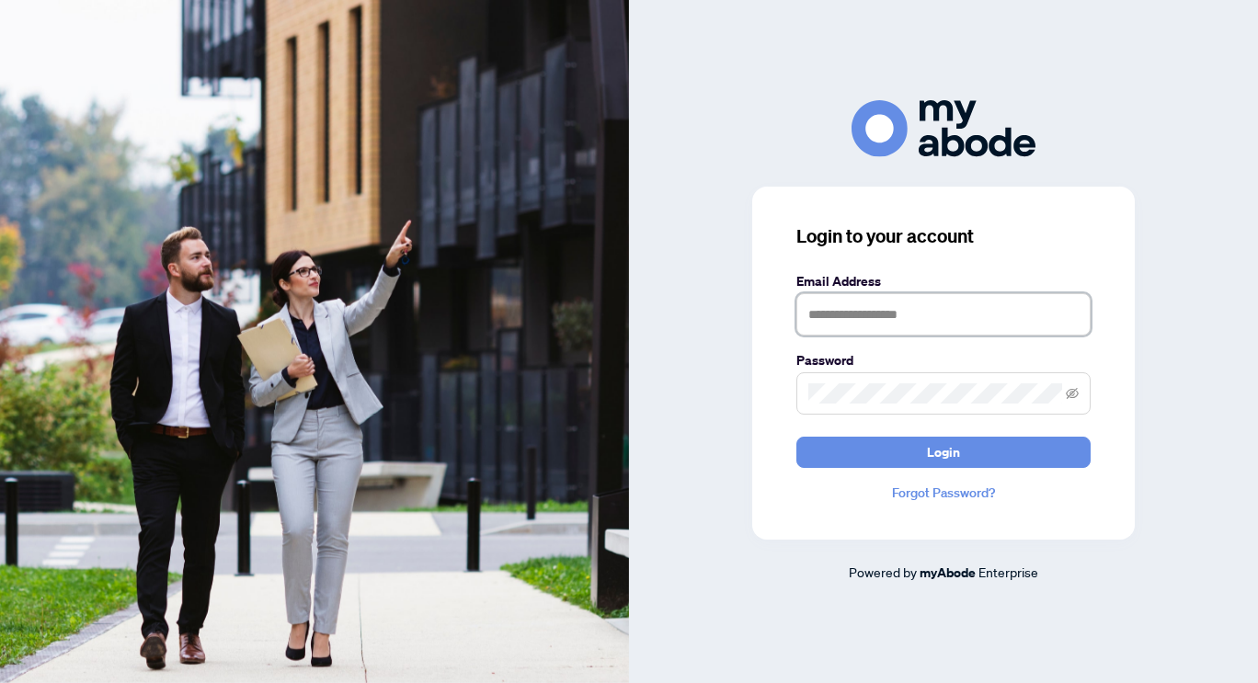
click at [903, 325] on input "text" at bounding box center [943, 314] width 294 height 42
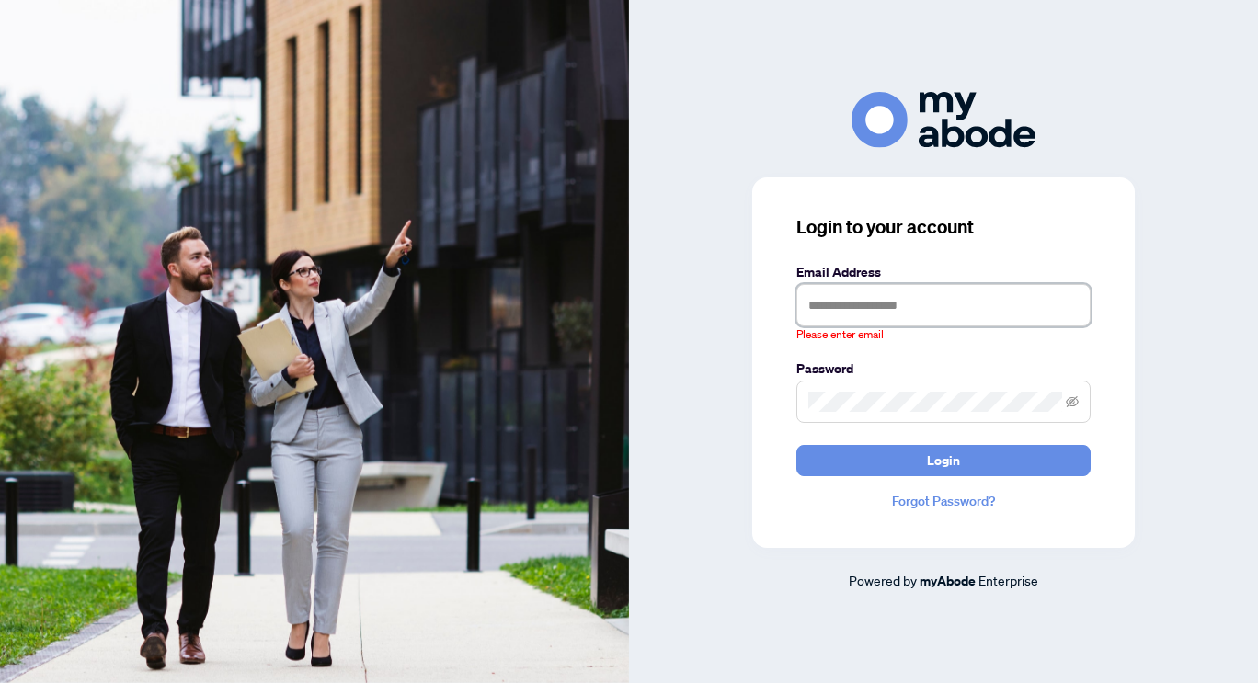
type input "**********"
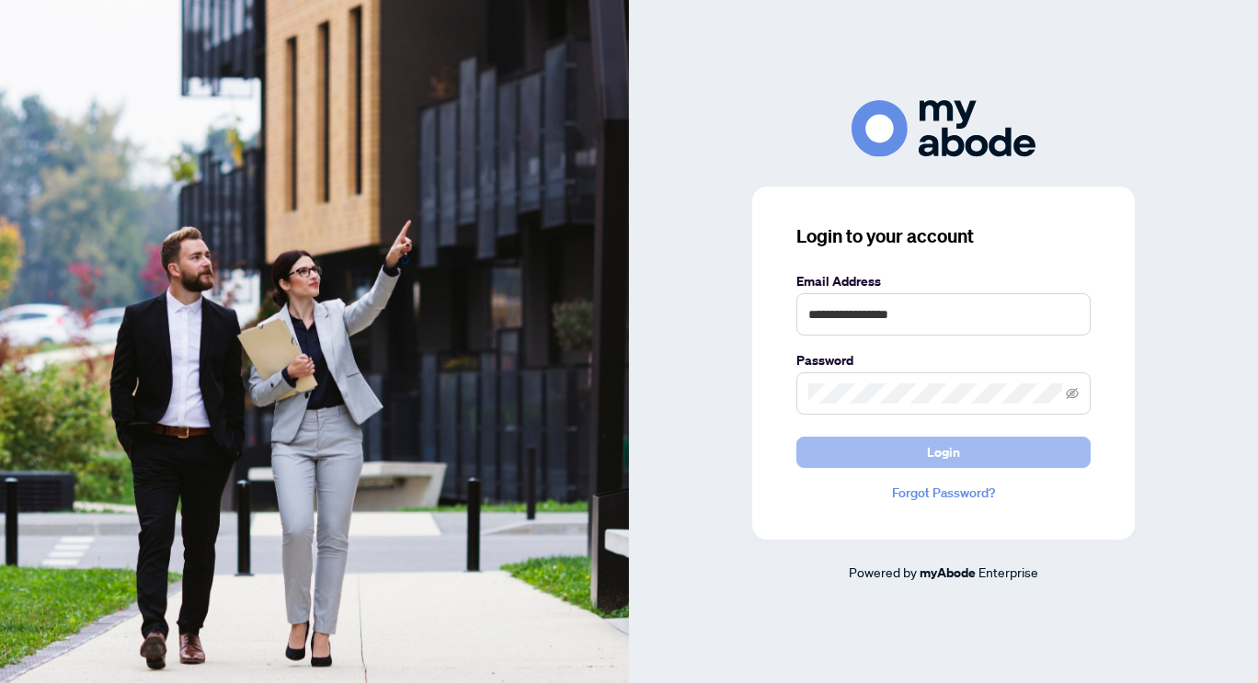
click at [861, 455] on button "Login" at bounding box center [943, 452] width 294 height 31
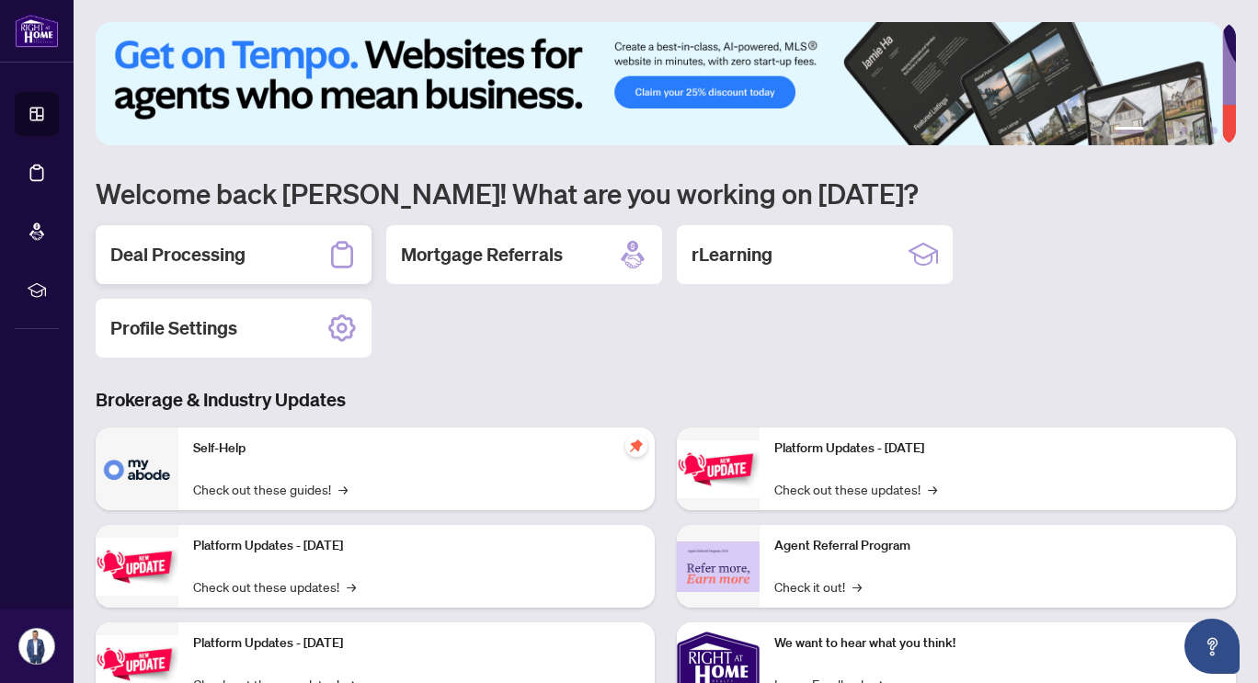
click at [236, 263] on h2 "Deal Processing" at bounding box center [177, 255] width 135 height 26
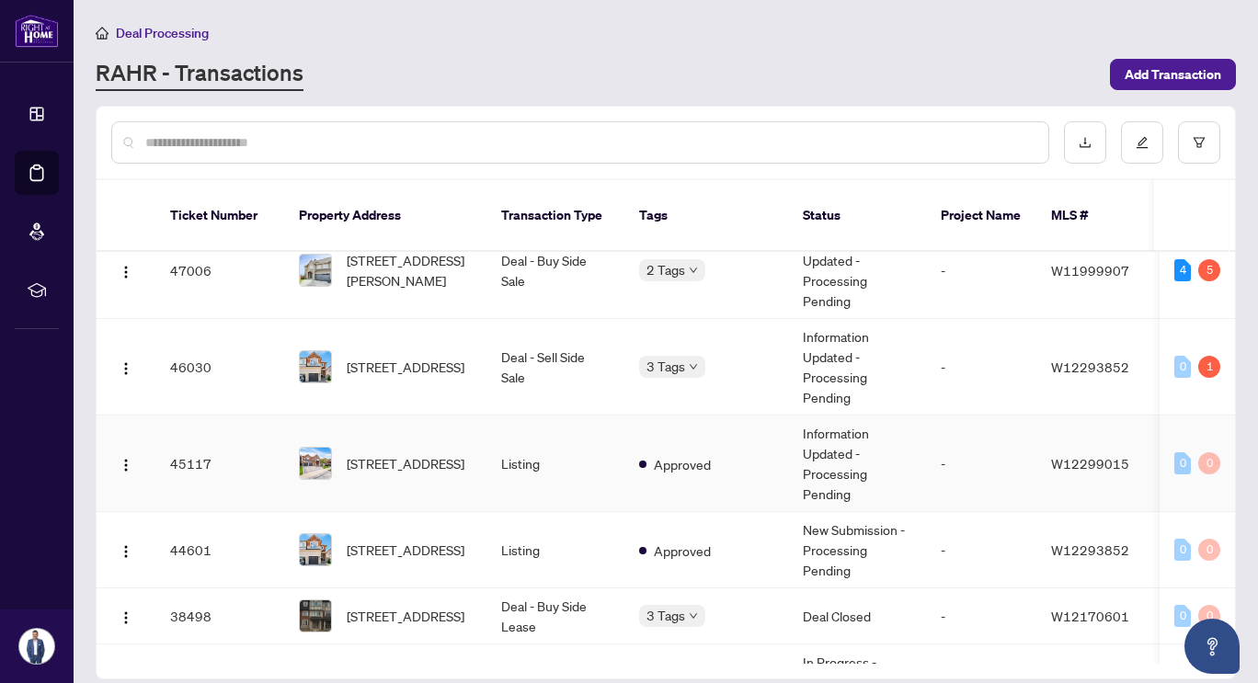
scroll to position [198, 0]
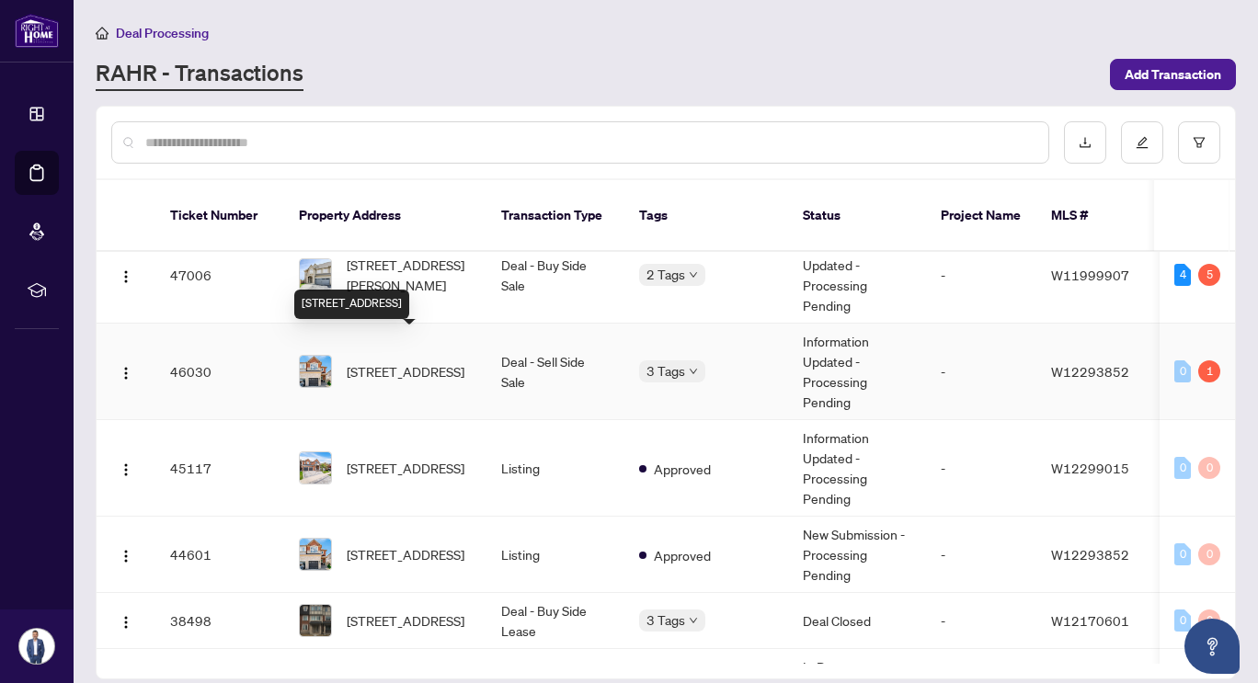
click at [394, 366] on span "2304 Newcastle Cres, Oakville, Ontario L6M 4P5, Canada" at bounding box center [406, 371] width 118 height 20
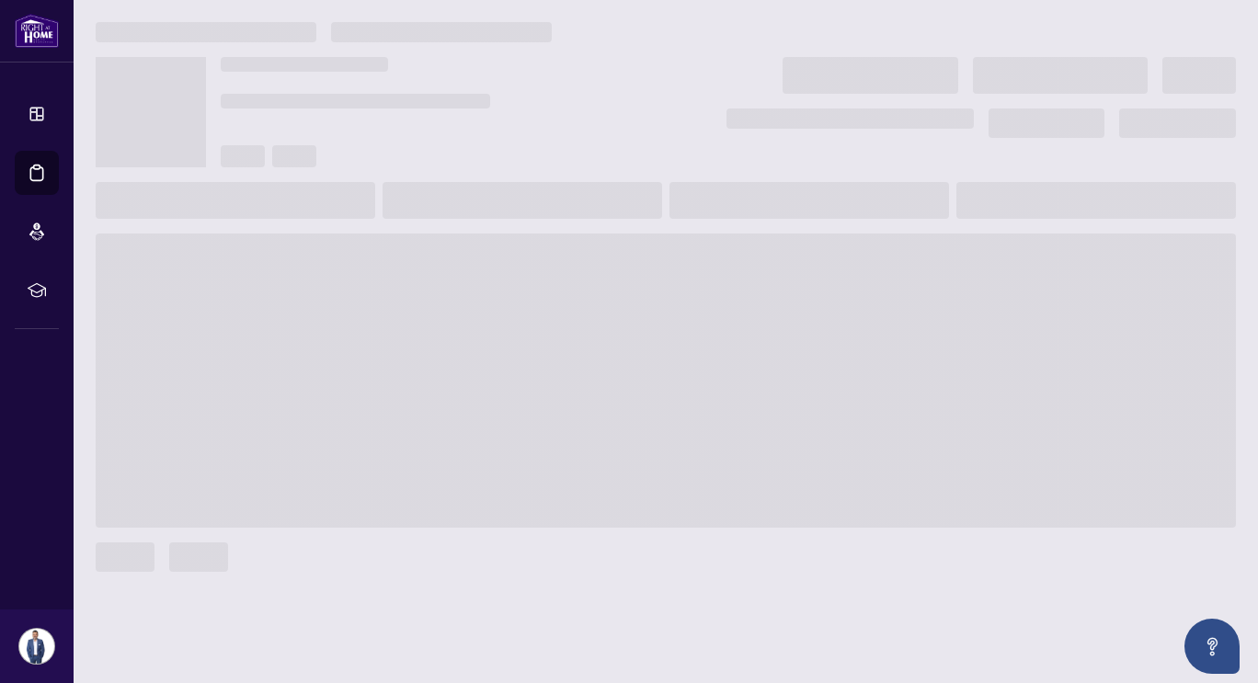
click at [394, 366] on span at bounding box center [666, 381] width 1140 height 294
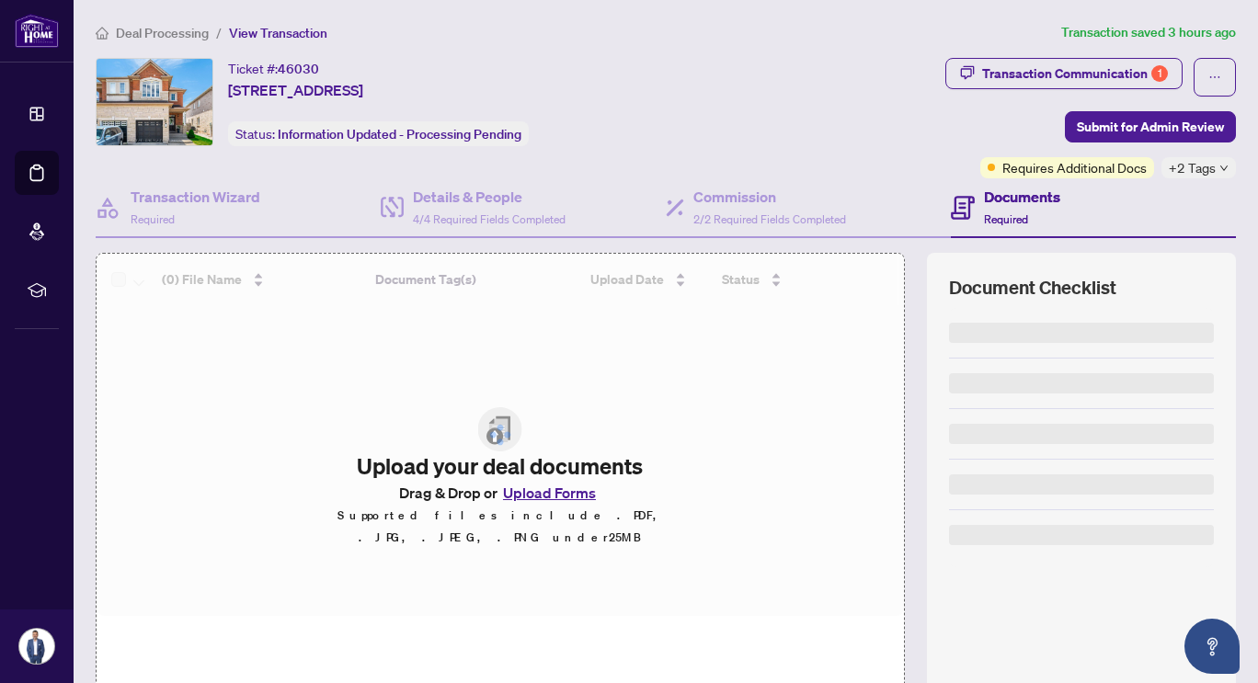
click at [394, 366] on div at bounding box center [500, 435] width 807 height 362
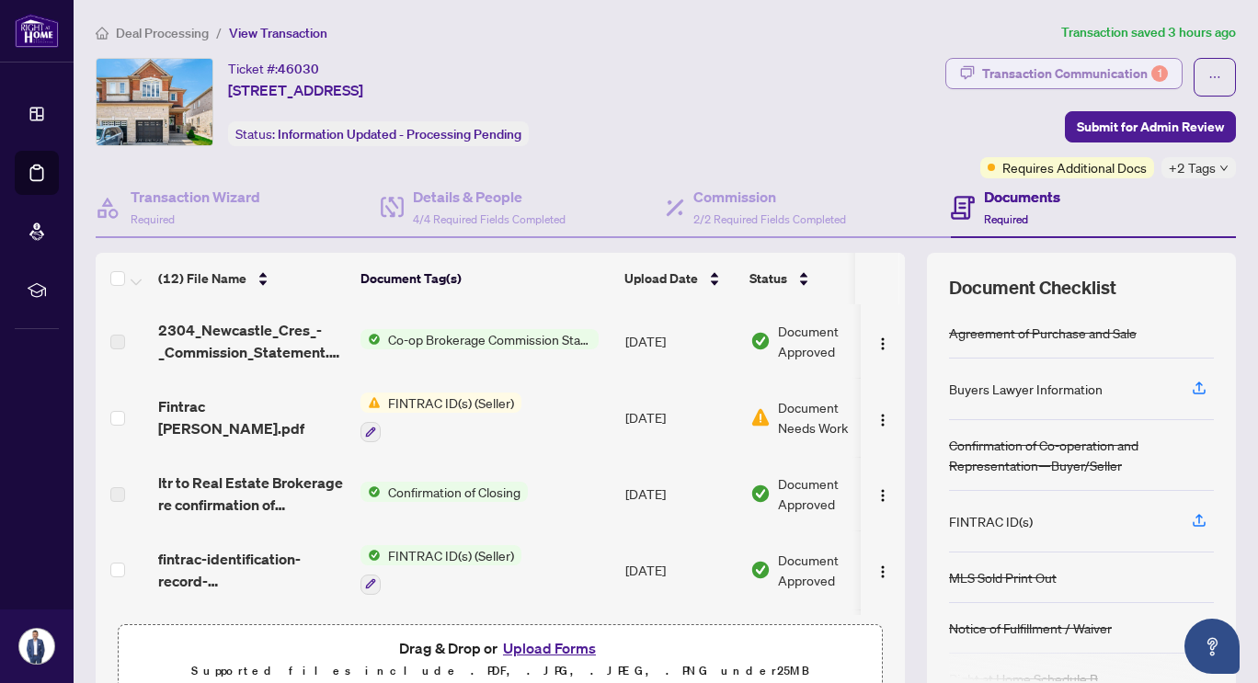
click at [1042, 73] on div "Transaction Communication 1" at bounding box center [1075, 73] width 186 height 29
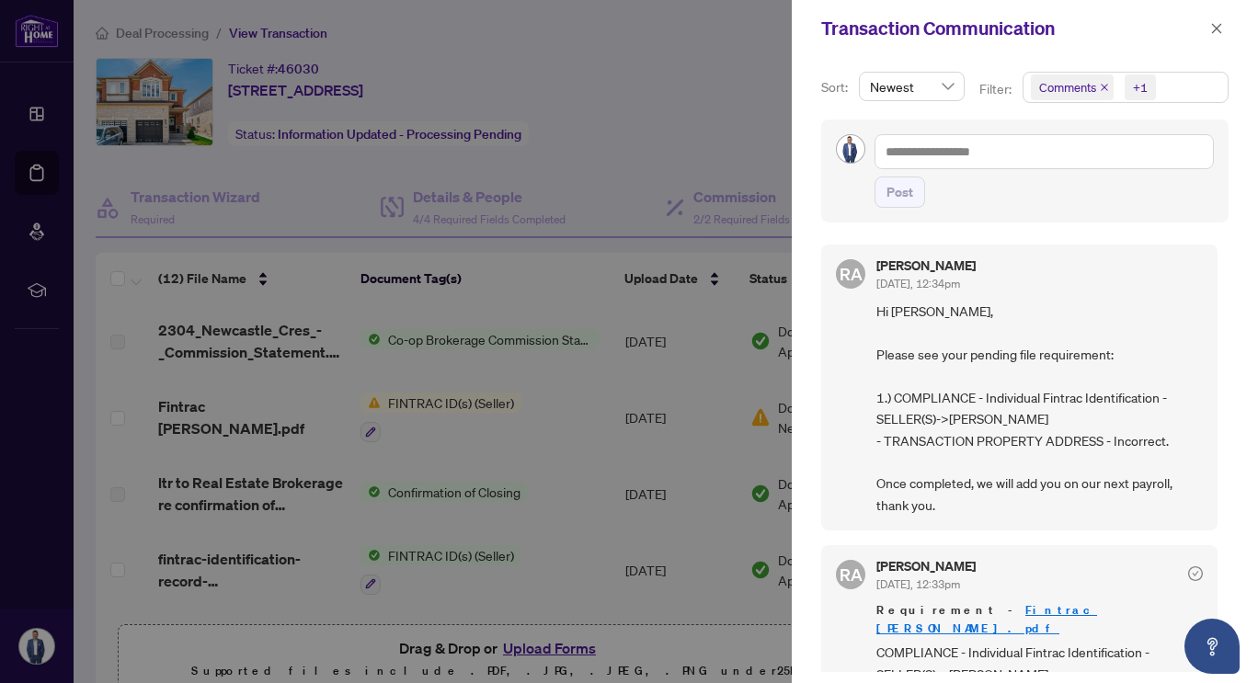
click at [600, 156] on div at bounding box center [629, 341] width 1258 height 683
click at [1216, 34] on icon "close" at bounding box center [1216, 28] width 13 height 13
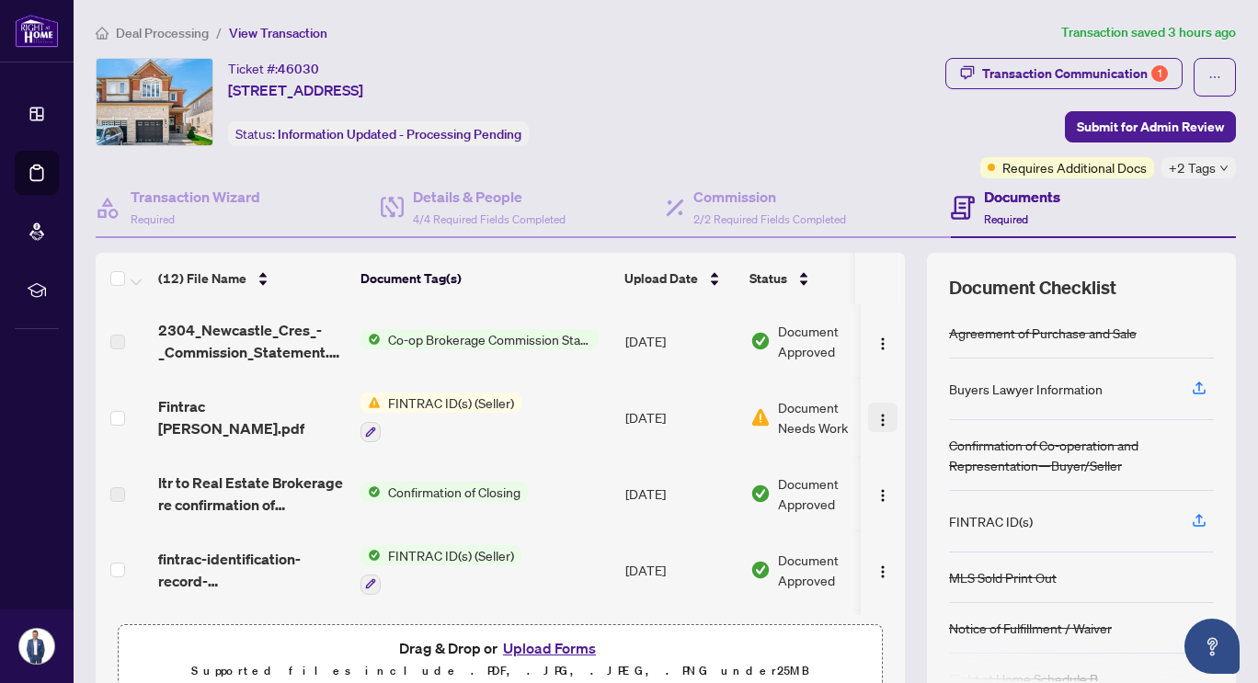
click at [875, 416] on img "button" at bounding box center [882, 420] width 15 height 15
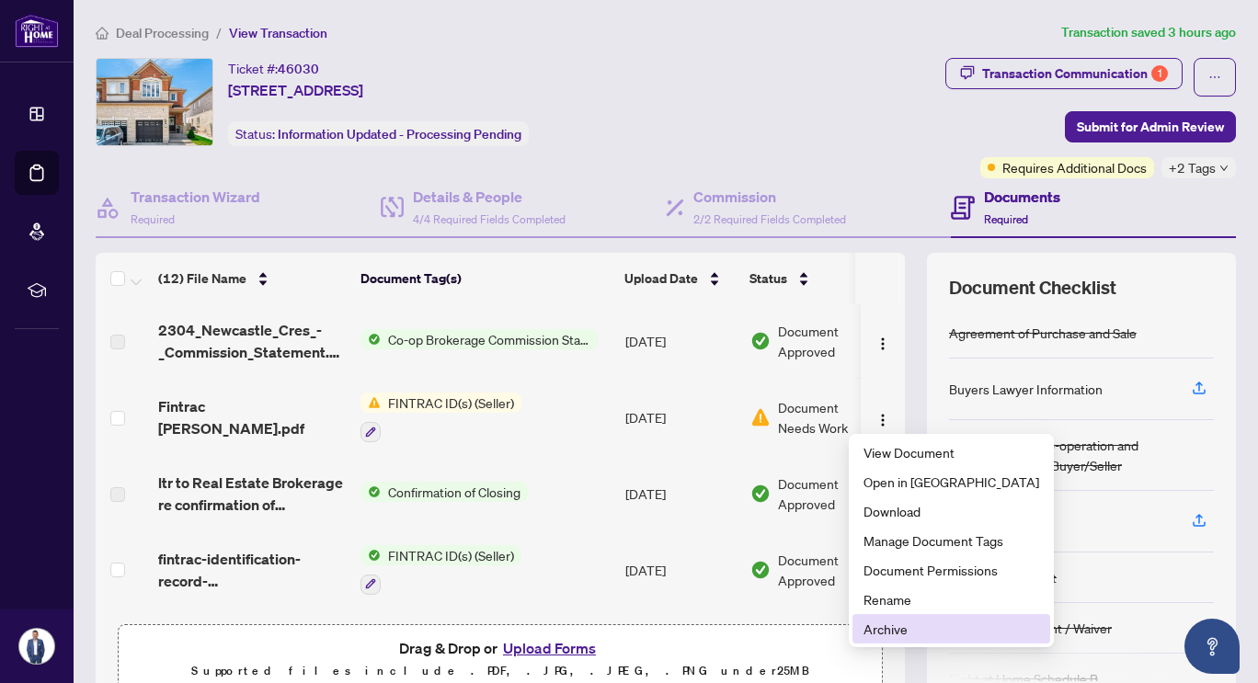
click at [900, 632] on span "Archive" at bounding box center [951, 629] width 176 height 20
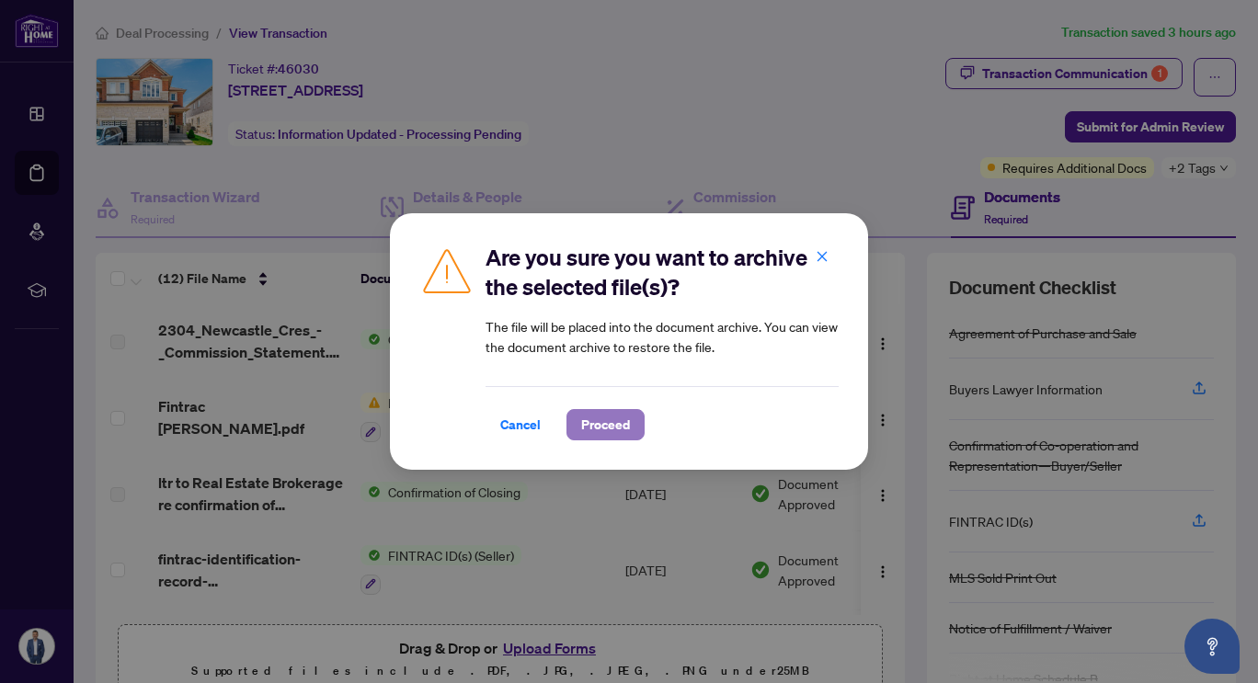
click at [602, 429] on span "Proceed" at bounding box center [605, 424] width 49 height 29
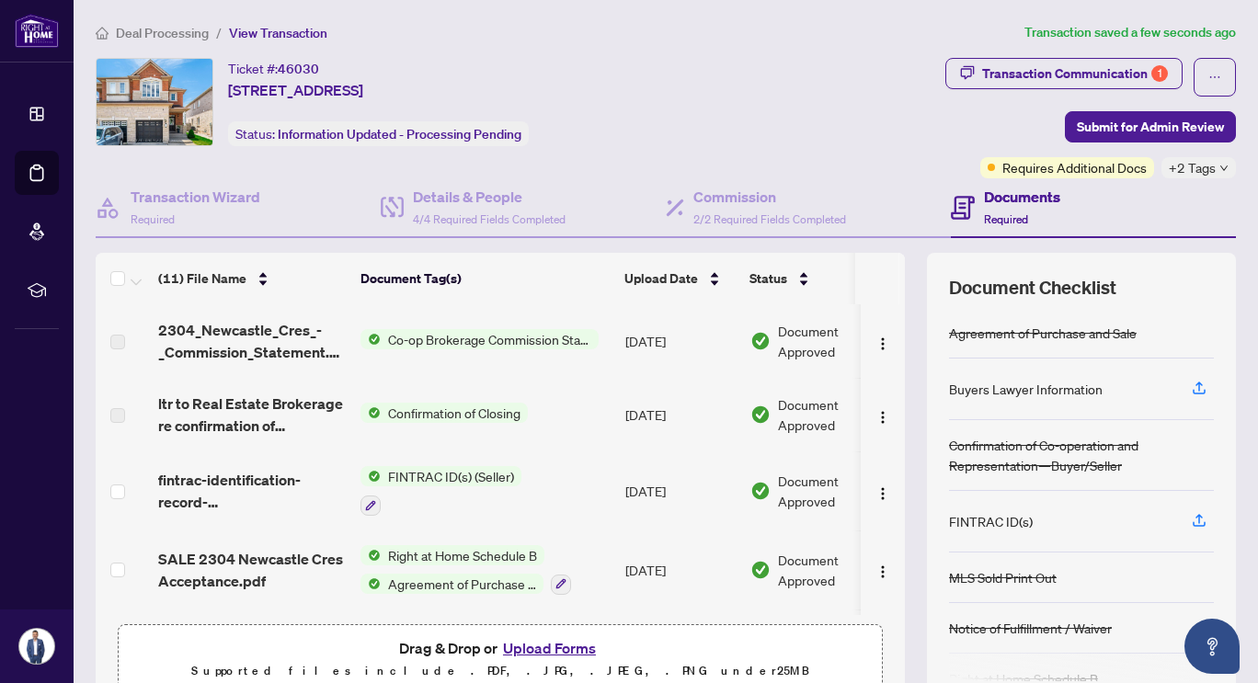
click at [544, 644] on button "Upload Forms" at bounding box center [549, 648] width 104 height 24
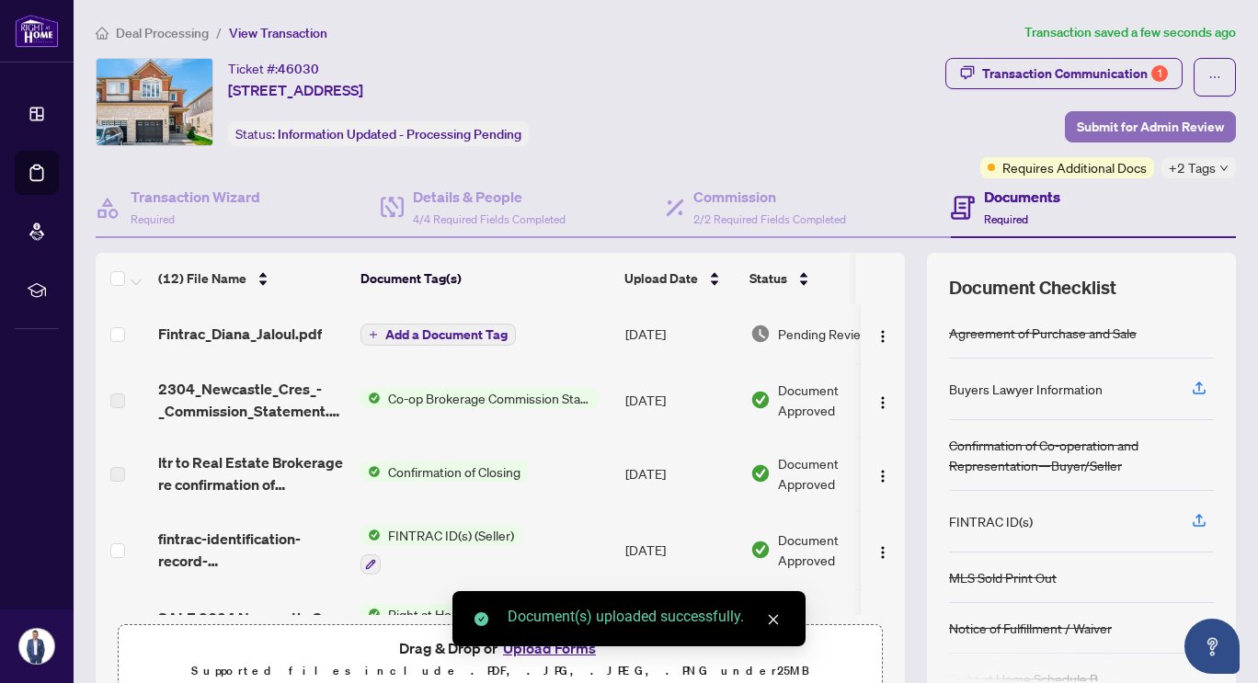
click at [1149, 119] on span "Submit for Admin Review" at bounding box center [1150, 126] width 147 height 29
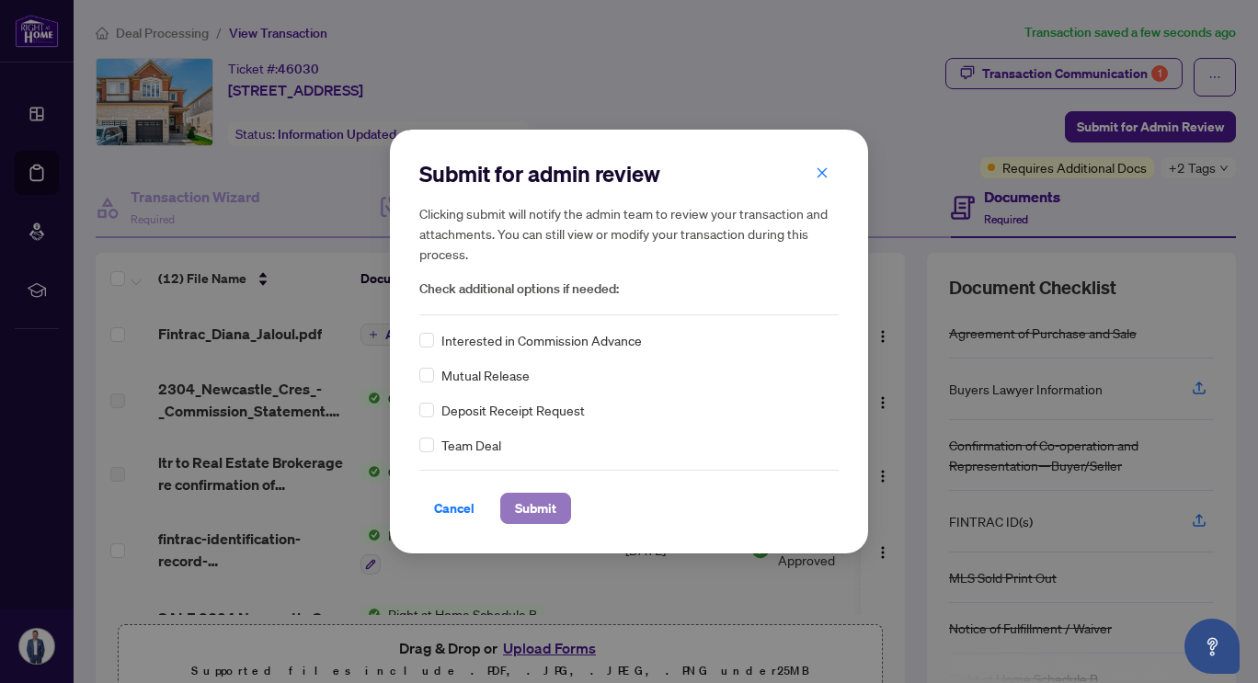
click at [521, 514] on span "Submit" at bounding box center [535, 508] width 41 height 29
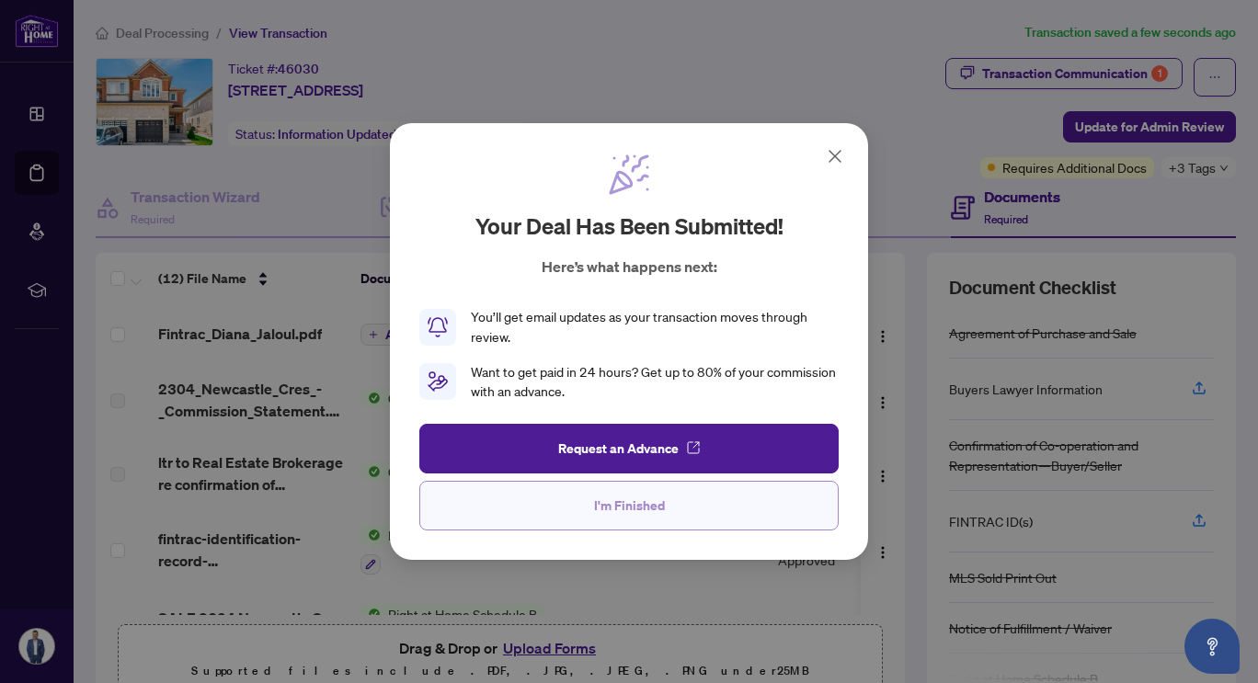
click at [589, 496] on button "I'm Finished" at bounding box center [628, 506] width 419 height 50
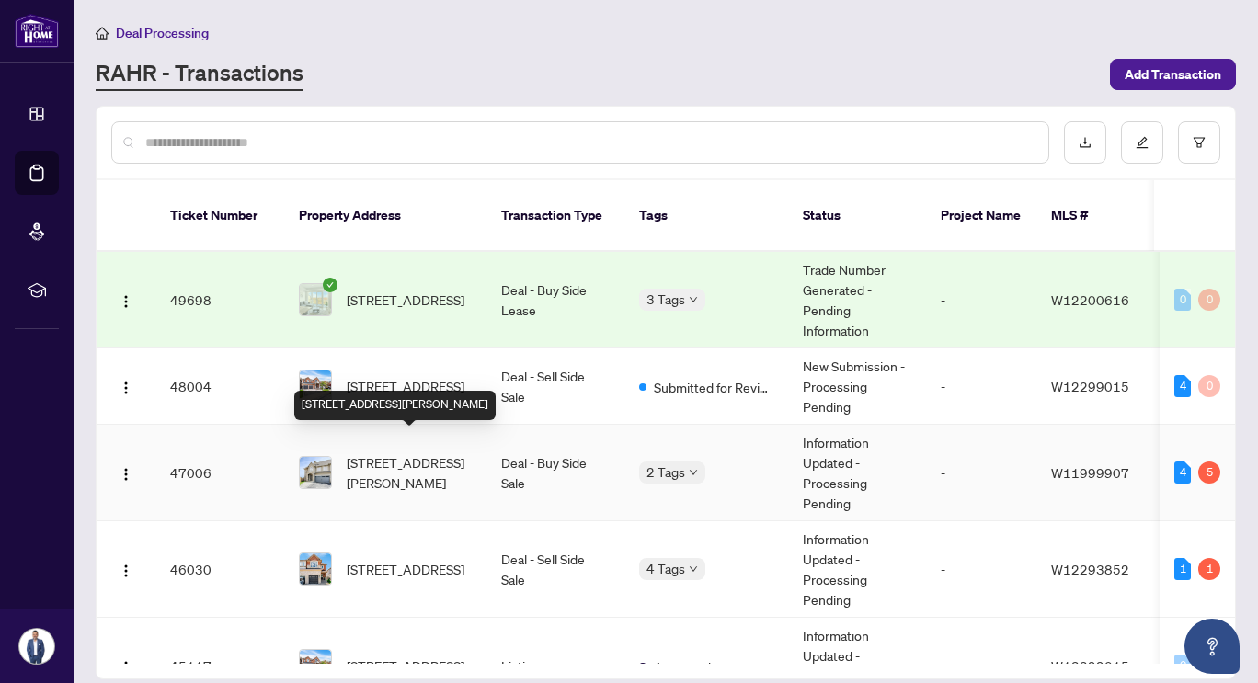
click at [428, 457] on span "2334 Natasha Circ, Oakville, Ontario L6M 1N9, Canada" at bounding box center [409, 472] width 125 height 40
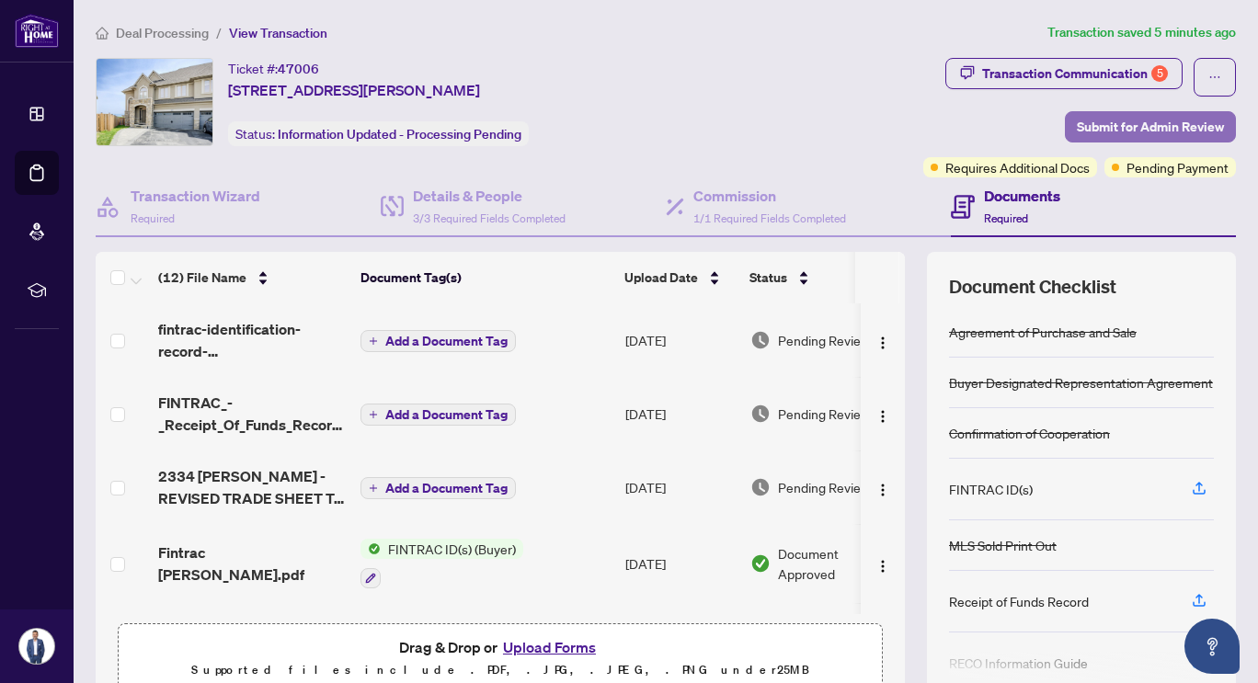
click at [1116, 120] on span "Submit for Admin Review" at bounding box center [1150, 126] width 147 height 29
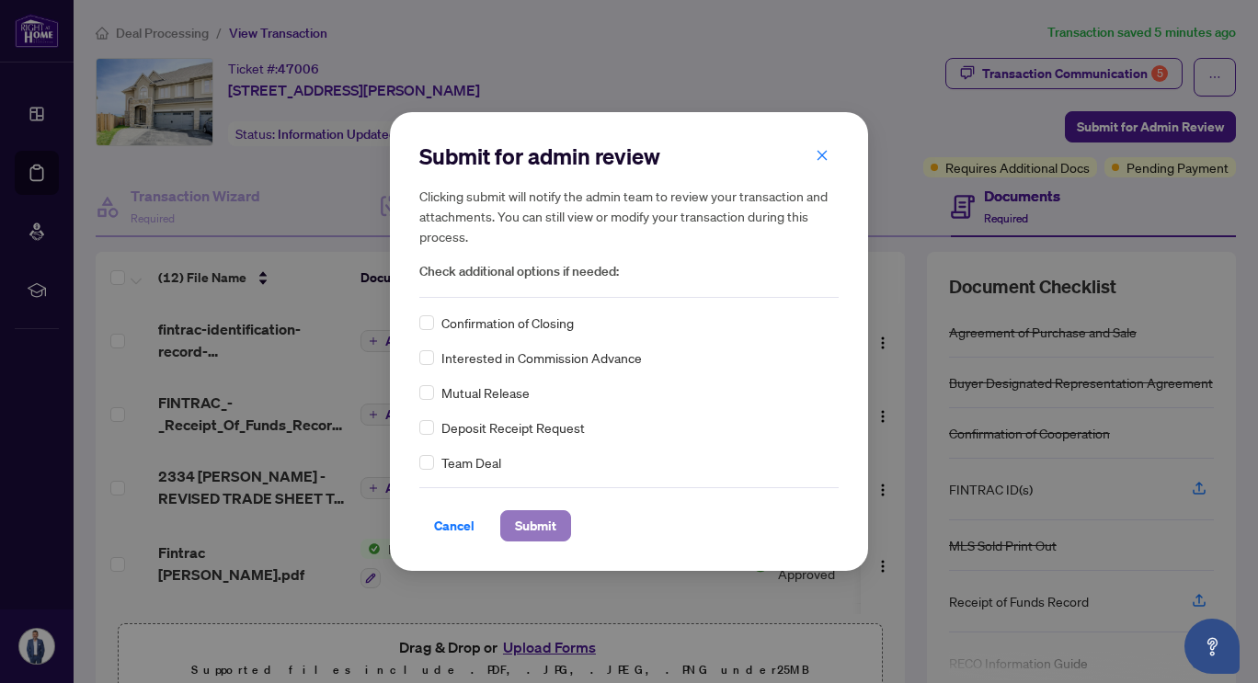
click at [542, 524] on span "Submit" at bounding box center [535, 525] width 41 height 29
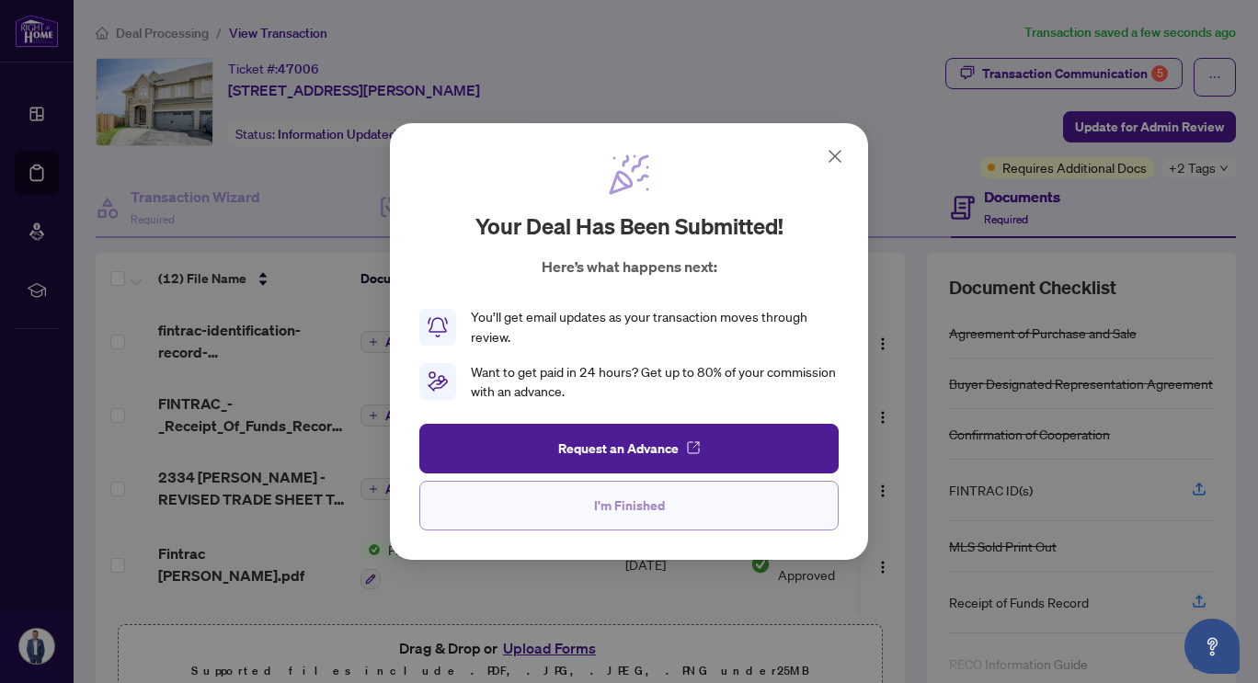
click at [631, 504] on span "I'm Finished" at bounding box center [629, 505] width 71 height 29
